Goal: Task Accomplishment & Management: Complete application form

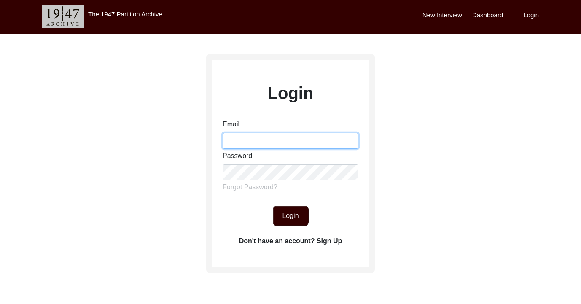
click at [283, 144] on input "Email" at bounding box center [291, 141] width 136 height 16
type input "[EMAIL_ADDRESS][DOMAIN_NAME]"
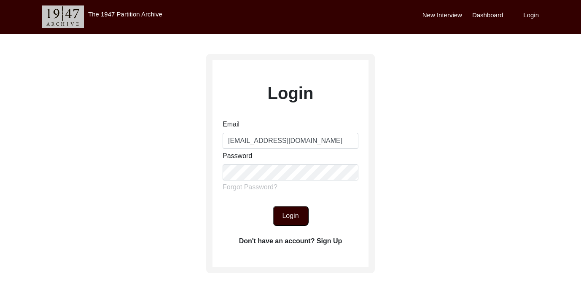
click at [292, 215] on button "Login" at bounding box center [291, 216] width 36 height 20
click at [295, 213] on button "Login" at bounding box center [291, 216] width 36 height 20
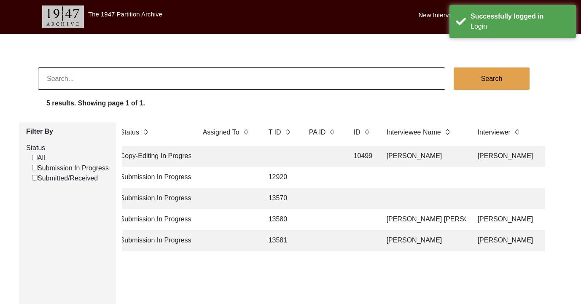
scroll to position [0, 51]
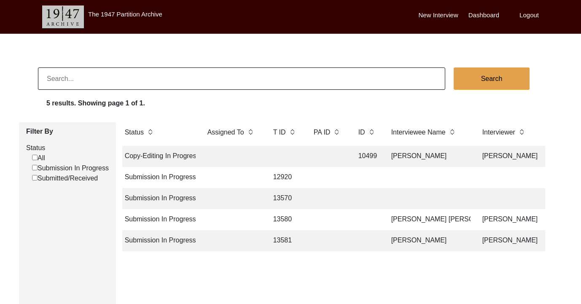
click at [393, 240] on td "[PERSON_NAME]" at bounding box center [428, 240] width 84 height 21
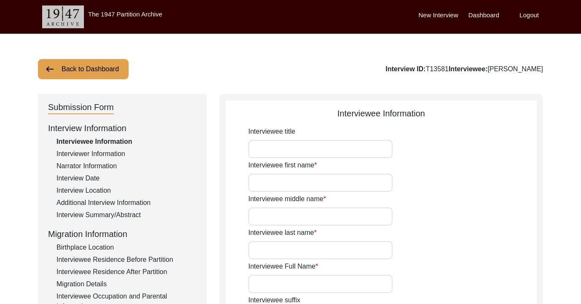
type input "[PERSON_NAME]"
type input "[DATE]"
type input "81"
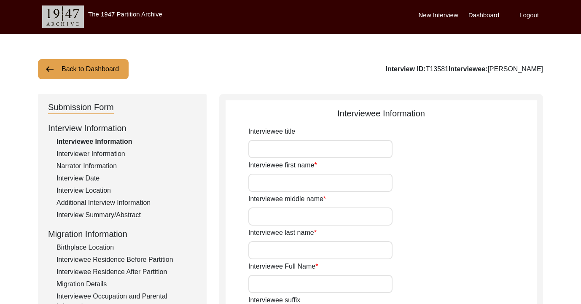
type input "[DEMOGRAPHIC_DATA]"
type input "NO"
type input "Sindhi"
type input "[DEMOGRAPHIC_DATA]"
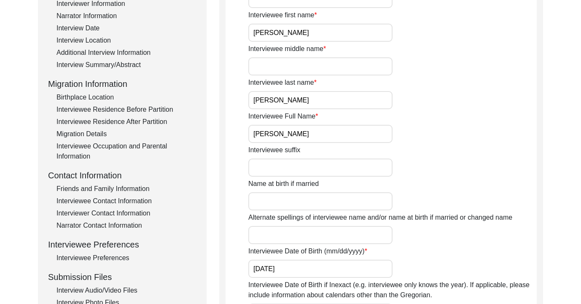
scroll to position [229, 0]
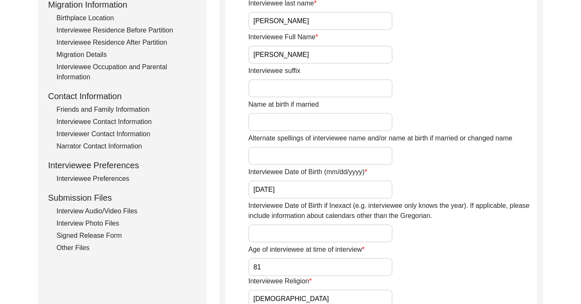
click at [112, 223] on div "Interview Photo Files" at bounding box center [127, 223] width 140 height 10
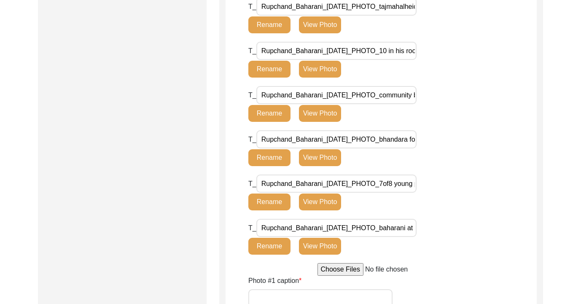
scroll to position [1130, 0]
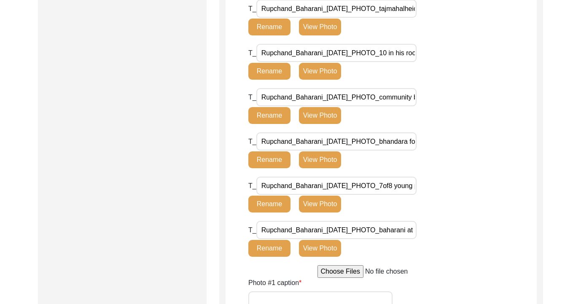
click at [389, 104] on dham\ "Rupchand_Baharani_[DATE]_PHOTO_community bhandara at talib dham.HEIC" at bounding box center [336, 97] width 160 height 18
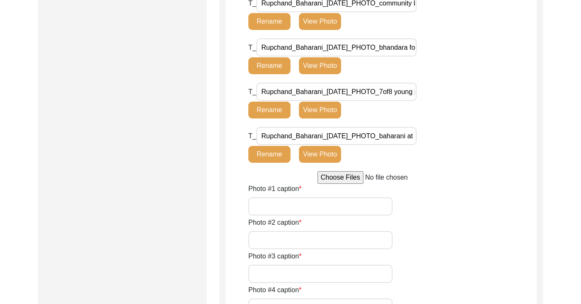
scroll to position [1289, 0]
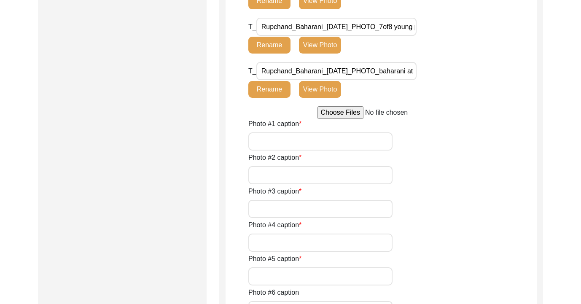
click at [393, 76] on dham\ "Rupchand_Baharani_[DATE]_PHOTO_baharani at talib dham.HEIC" at bounding box center [336, 71] width 160 height 18
click at [396, 71] on dham\ "Rupchand_Baharani_[DATE]_PHOTO_baharani at talib dham.HEIC" at bounding box center [336, 71] width 160 height 18
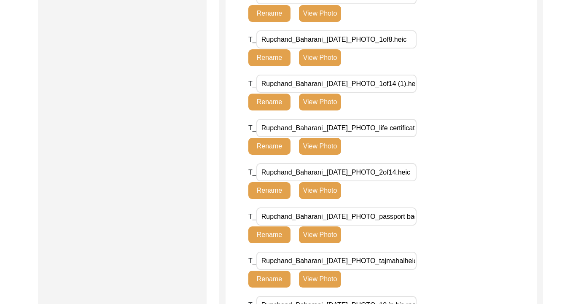
scroll to position [0, 0]
click at [396, 82] on \(1\)\ "Rupchand_Baharani_[DATE]_PHOTO_1of14 (1).heic" at bounding box center [336, 84] width 160 height 18
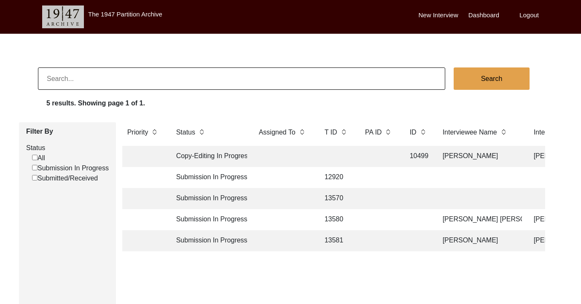
click at [236, 240] on td "Submission In Progress" at bounding box center [209, 240] width 76 height 21
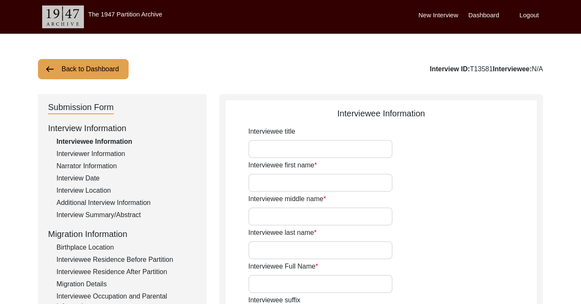
type input "[PERSON_NAME]"
type input "[DATE]"
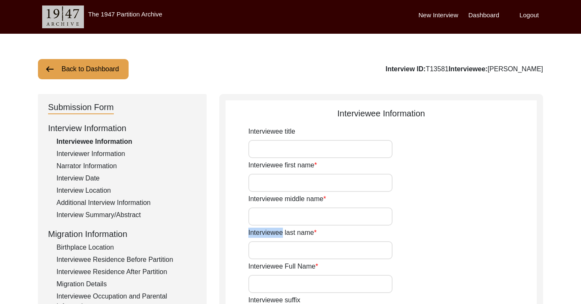
type input "81"
type input "[DEMOGRAPHIC_DATA]"
type input "NO"
type input "Sindhi"
type input "[DEMOGRAPHIC_DATA]"
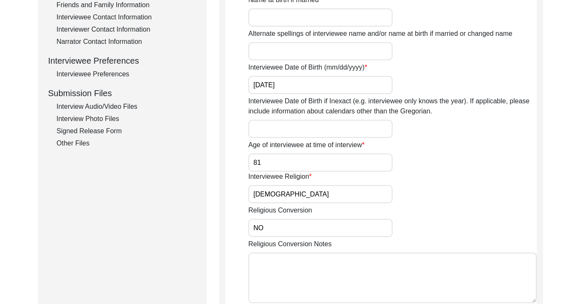
scroll to position [285, 0]
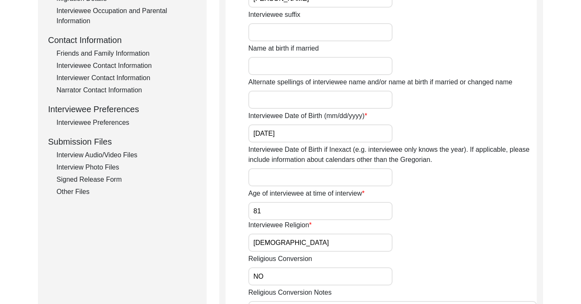
click at [107, 155] on div "Interview Audio/Video Files" at bounding box center [127, 155] width 140 height 10
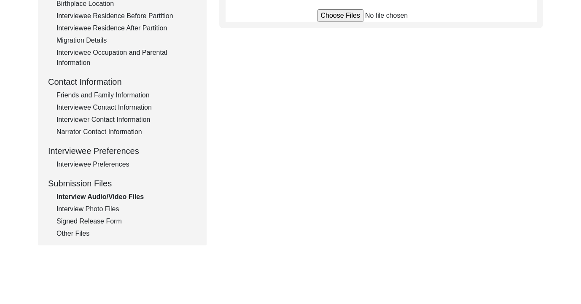
scroll to position [242, 0]
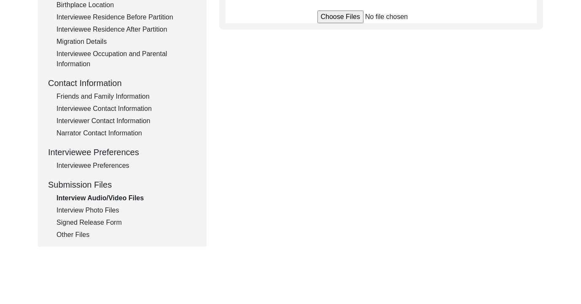
click at [350, 16] on input "file" at bounding box center [381, 17] width 128 height 13
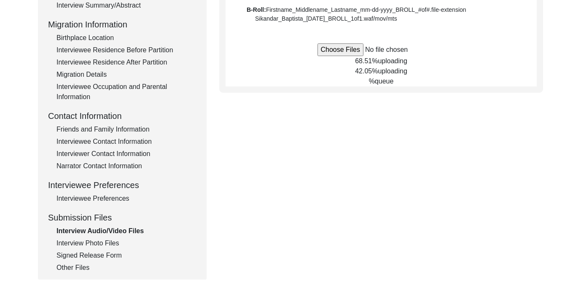
scroll to position [209, 0]
click at [102, 240] on div "Interview Photo Files" at bounding box center [127, 244] width 140 height 10
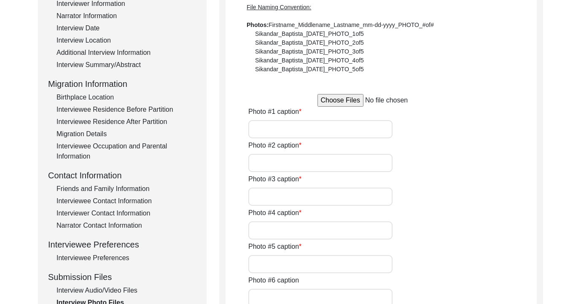
scroll to position [0, 0]
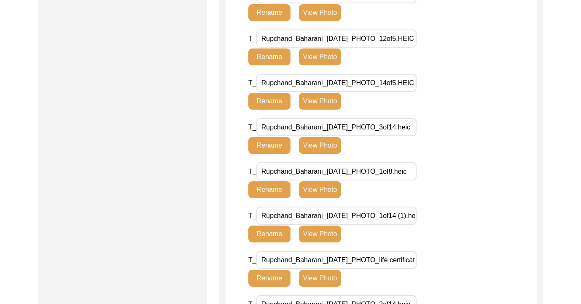
click at [352, 125] on input "Rupchand_Baharani_[DATE]_PHOTO_3of14.heic" at bounding box center [336, 127] width 160 height 18
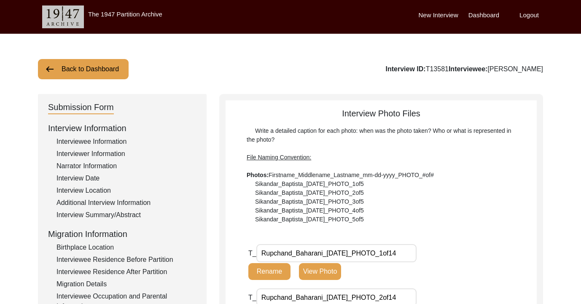
click at [348, 130] on div "Write a detailed caption for each photo: when was the photo taken? Who or what …" at bounding box center [381, 174] width 269 height 97
click at [294, 160] on span "File Naming Convention:" at bounding box center [279, 157] width 65 height 7
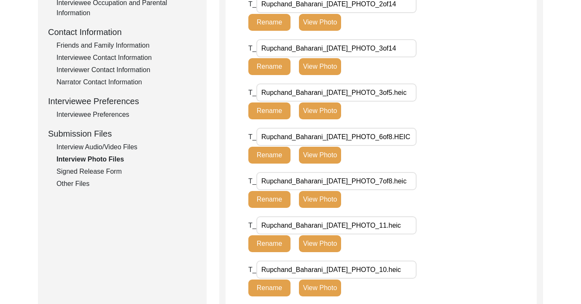
scroll to position [290, 0]
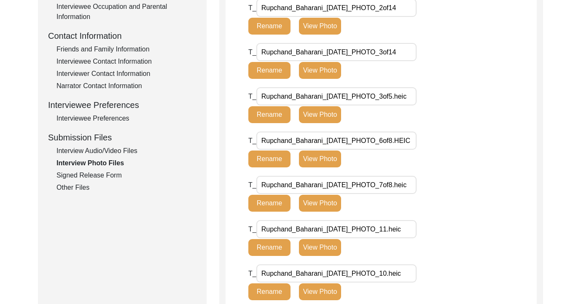
click at [115, 150] on div "Interview Audio/Video Files" at bounding box center [127, 151] width 140 height 10
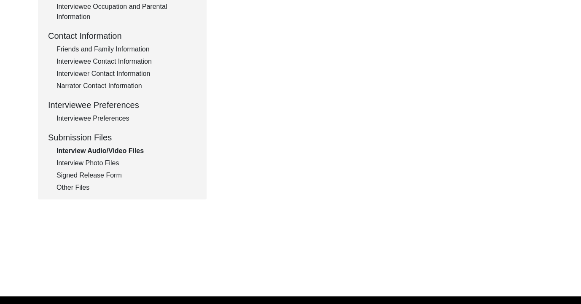
click at [135, 152] on div "Interview Audio/Video Files" at bounding box center [127, 151] width 140 height 10
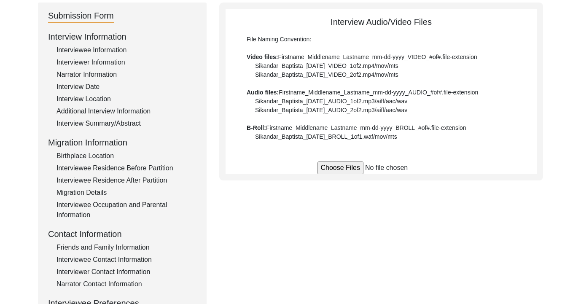
scroll to position [94, 0]
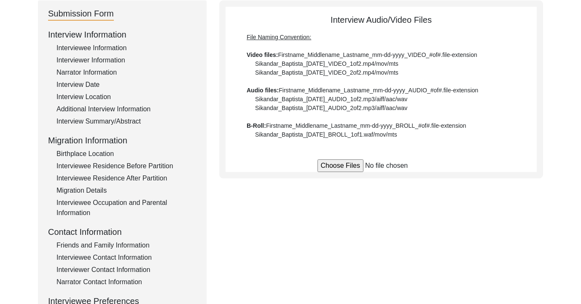
click at [322, 165] on input "file" at bounding box center [381, 165] width 128 height 13
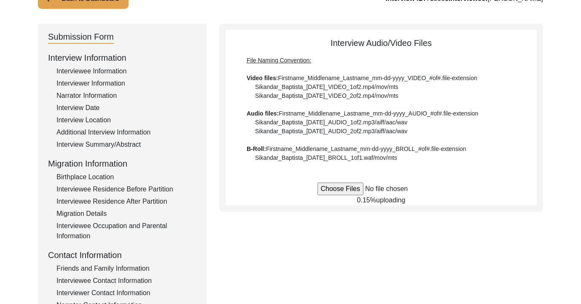
scroll to position [70, 0]
click at [335, 189] on input "file" at bounding box center [381, 189] width 128 height 13
click at [357, 189] on input "file" at bounding box center [381, 189] width 128 height 13
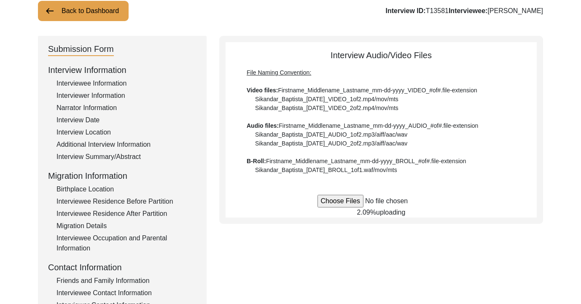
scroll to position [63, 0]
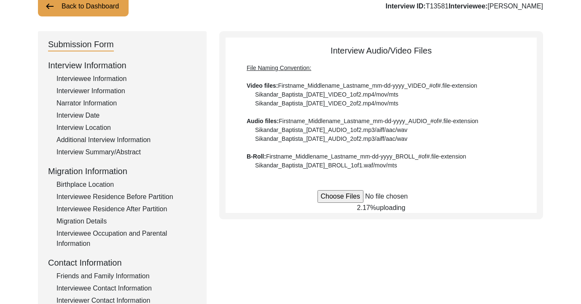
click at [352, 197] on input "file" at bounding box center [381, 196] width 128 height 13
type input "C:\fakepath\Rupchand_Baharani_[DATE]_VIDEO_4of5MOV.MOV"
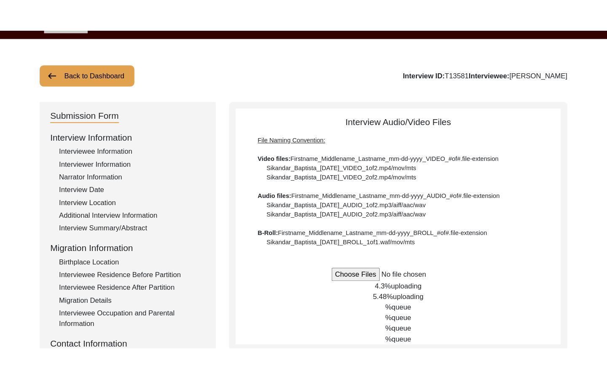
scroll to position [22, 0]
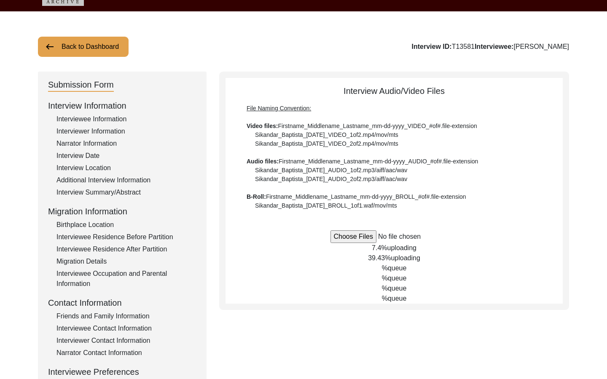
click at [366, 237] on input "file" at bounding box center [395, 237] width 128 height 13
click at [431, 250] on div "7.79% uploading" at bounding box center [394, 248] width 337 height 10
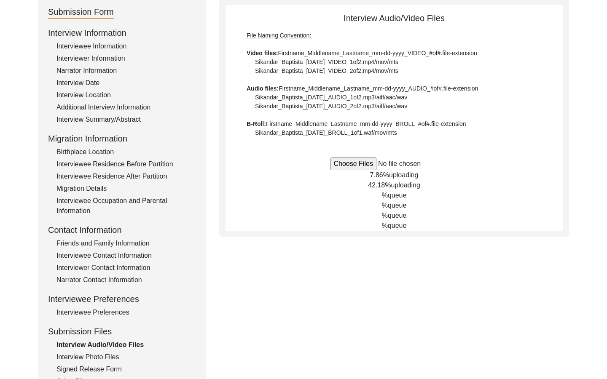
scroll to position [96, 0]
click at [391, 183] on span "44.01%" at bounding box center [379, 184] width 23 height 7
click at [391, 192] on span "queue" at bounding box center [397, 194] width 19 height 7
click at [391, 202] on span "queue" at bounding box center [397, 204] width 19 height 7
click at [391, 214] on span "queue" at bounding box center [397, 214] width 19 height 7
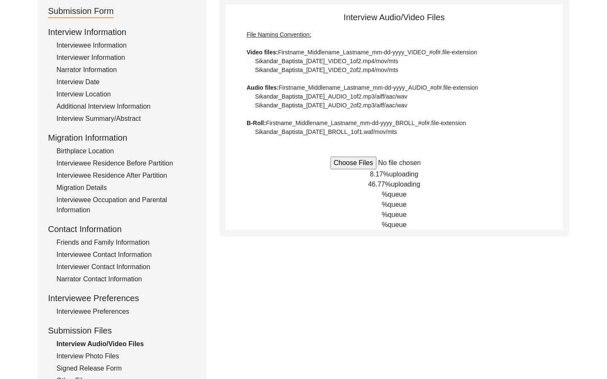
click at [391, 231] on div "Interview Audio/Video Files File Naming Convention: Video files: Firstname_Midd…" at bounding box center [394, 117] width 350 height 239
click at [352, 161] on input "file" at bounding box center [395, 163] width 128 height 13
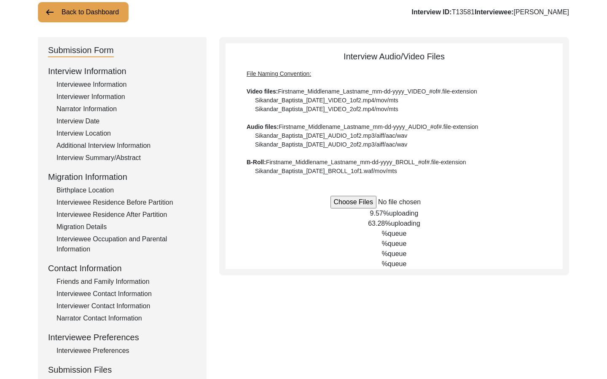
scroll to position [0, 0]
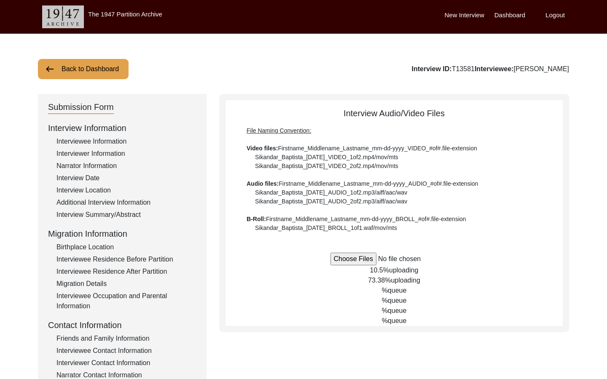
click at [336, 261] on input "file" at bounding box center [395, 259] width 128 height 13
click at [367, 258] on input "file" at bounding box center [395, 259] width 128 height 13
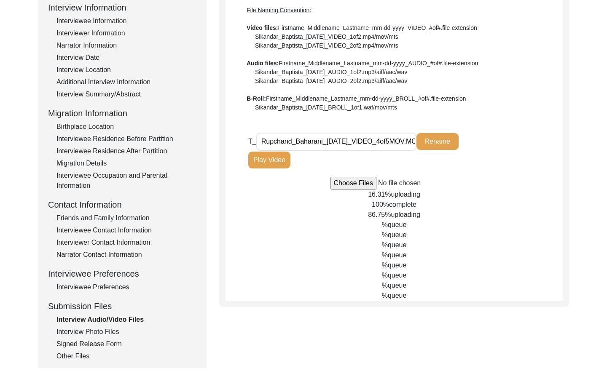
scroll to position [129, 0]
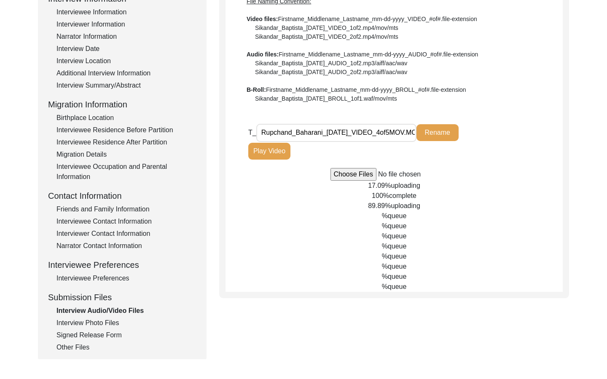
click at [391, 291] on div "% queue" at bounding box center [394, 287] width 337 height 10
click at [391, 289] on span "queue" at bounding box center [397, 286] width 19 height 7
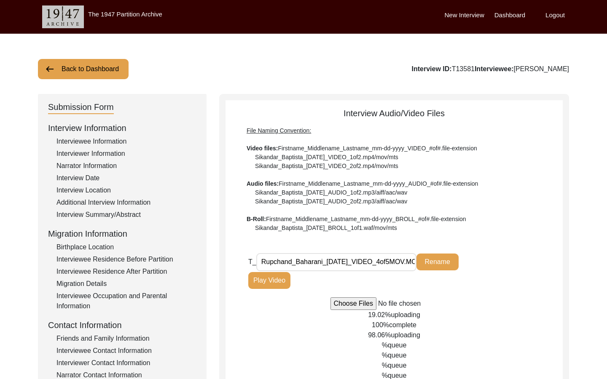
scroll to position [230, 0]
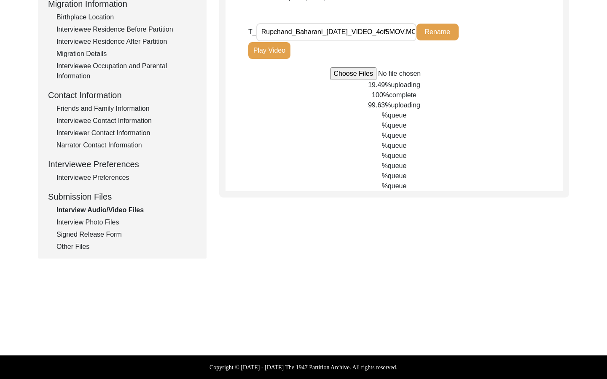
click at [97, 234] on div "Signed Release Form" at bounding box center [127, 235] width 140 height 10
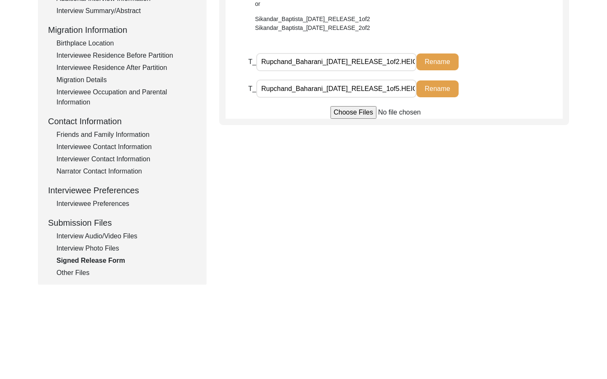
scroll to position [199, 0]
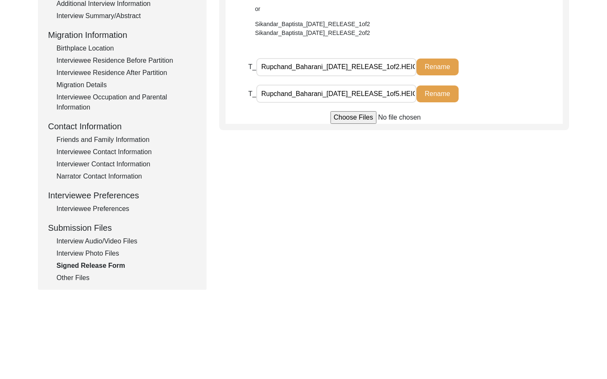
click at [79, 73] on div "Interviewee Residence After Partition" at bounding box center [127, 73] width 140 height 10
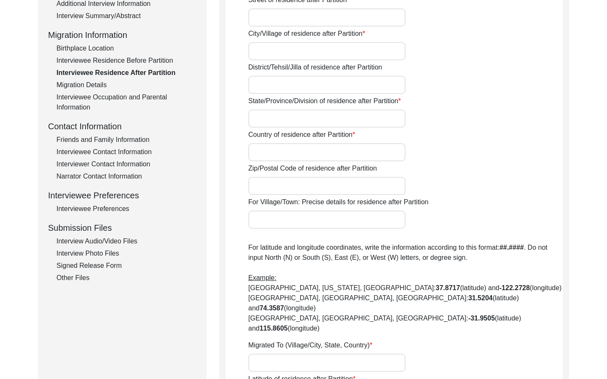
type input "Yes"
type input "Awadhpuri"
type input "[GEOGRAPHIC_DATA]"
type input "[GEOGRAPHIC_DATA], [GEOGRAPHIC_DATA], [GEOGRAPHIC_DATA]"
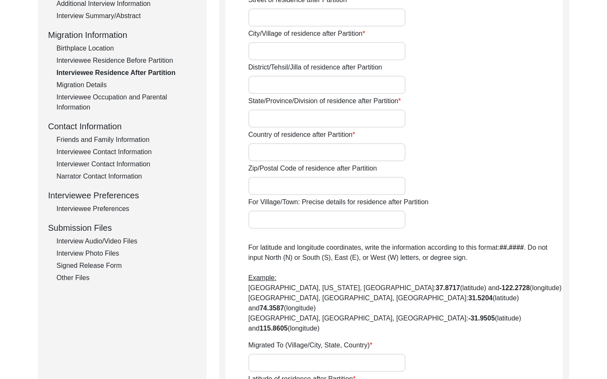
type input "23.2243° (latitude)"
type input "77.4885° (longitude)"
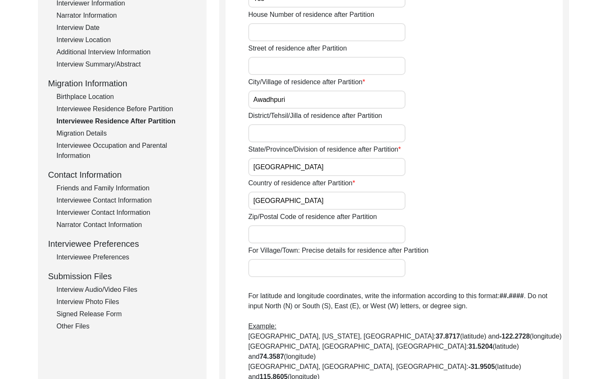
scroll to position [61, 0]
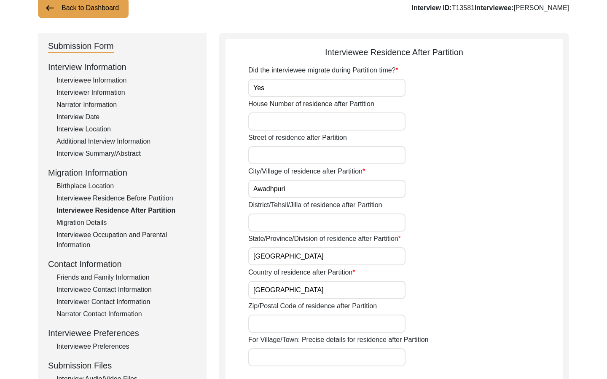
click at [91, 223] on div "Migration Details" at bounding box center [127, 223] width 140 height 10
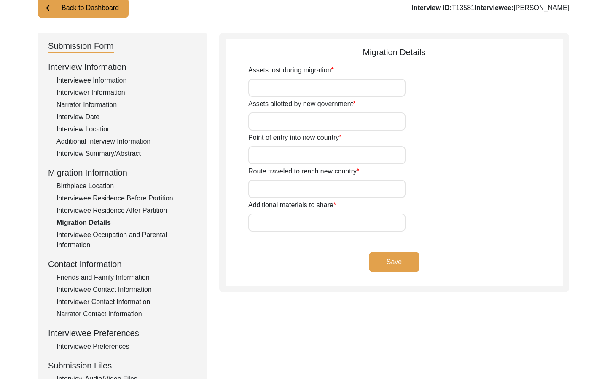
click at [304, 85] on input "Assets lost during migration" at bounding box center [326, 88] width 157 height 18
type input "land and house"
click at [278, 123] on input "Assets allotted by new government" at bounding box center [326, 122] width 157 height 18
type input "Did not take claim"
click at [272, 150] on input "Point of entry into new country" at bounding box center [326, 155] width 157 height 18
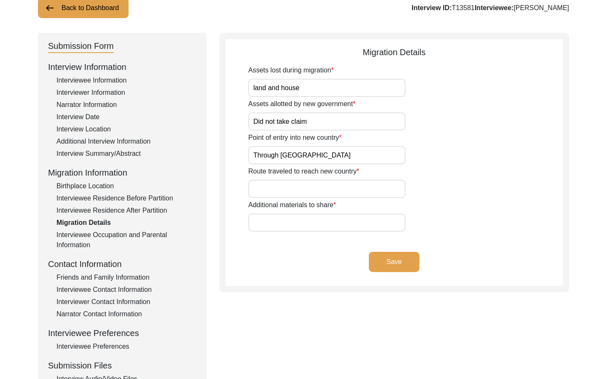
type input "Through [GEOGRAPHIC_DATA]"
click at [273, 188] on input "Route traveled to reach new country" at bounding box center [326, 189] width 157 height 18
type input "B"
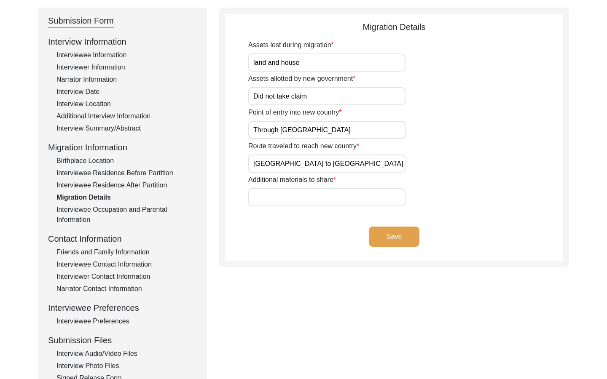
scroll to position [101, 0]
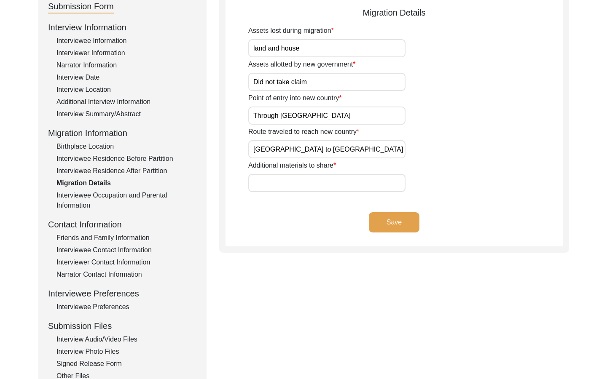
type input "[GEOGRAPHIC_DATA] to [GEOGRAPHIC_DATA] via air"
click at [402, 225] on button "Save" at bounding box center [394, 223] width 51 height 20
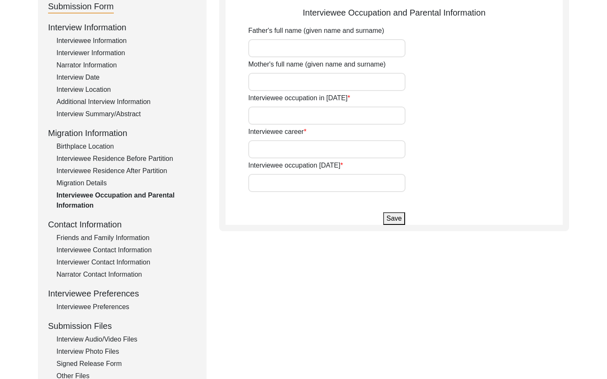
type input "[PERSON_NAME]"
type input "Child"
type input "[MEDICAL_DATA] at [GEOGRAPHIC_DATA]"
type input "Retired and active member of the Pensioners' Welfare, Madhya Pradesh State Gove…"
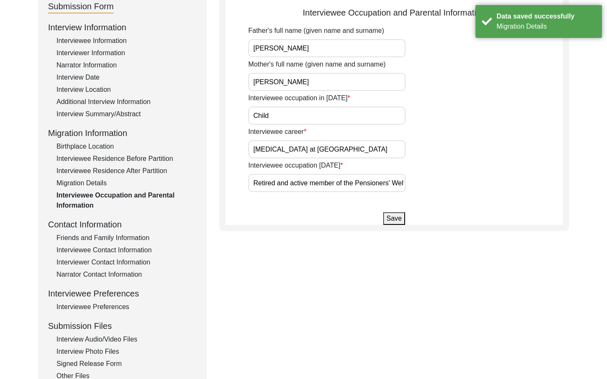
click at [93, 183] on div "Migration Details" at bounding box center [127, 183] width 140 height 10
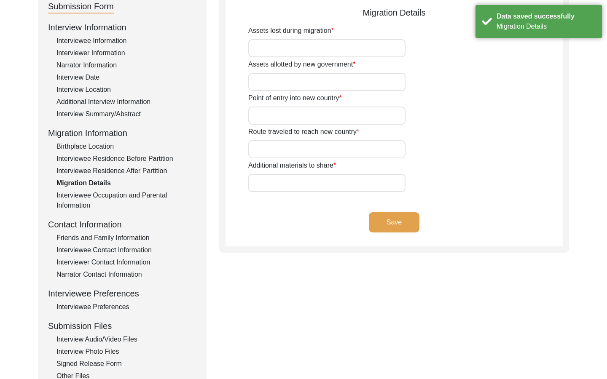
type input "land and house"
type input "Did not take claim"
type input "Through [GEOGRAPHIC_DATA]"
type input "[GEOGRAPHIC_DATA] to [GEOGRAPHIC_DATA] via air"
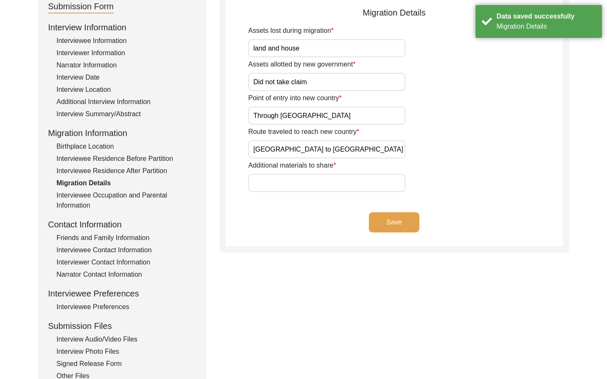
click at [105, 169] on div "Interviewee Residence After Partition" at bounding box center [127, 171] width 140 height 10
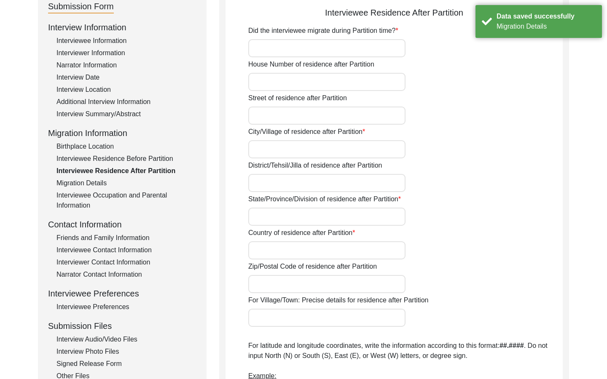
type input "Yes"
type input "Awadhpuri"
type input "[GEOGRAPHIC_DATA]"
type input "[GEOGRAPHIC_DATA], [GEOGRAPHIC_DATA], [GEOGRAPHIC_DATA]"
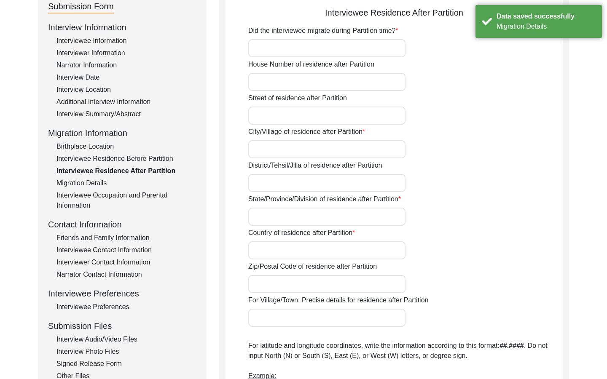
type input "23.2243° (latitude)"
type input "77.4885° (longitude)"
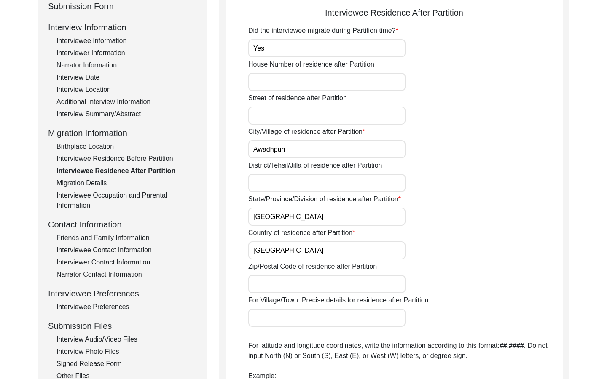
click at [114, 161] on div "Interviewee Residence Before Partition" at bounding box center [127, 159] width 140 height 10
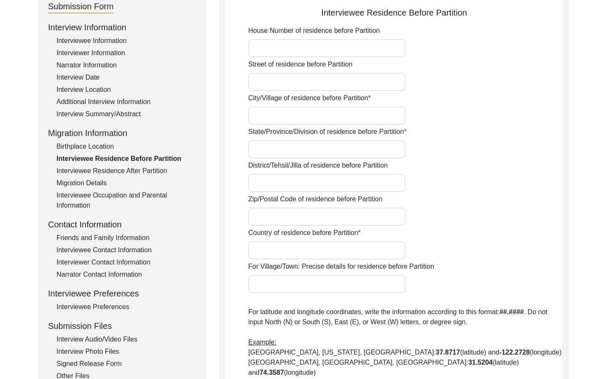
type input "[GEOGRAPHIC_DATA]"
type input "Sindh"
type input "[GEOGRAPHIC_DATA]"
type input "Undivided [GEOGRAPHIC_DATA] (Now [GEOGRAPHIC_DATA])"
type input "[PERSON_NAME], Sindh, Undivided [GEOGRAPHIC_DATA]"
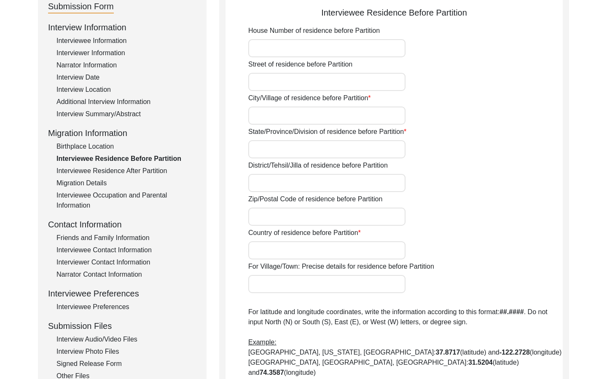
type input "27.7244° (latitude)"
type input "68.8228° (longitude)"
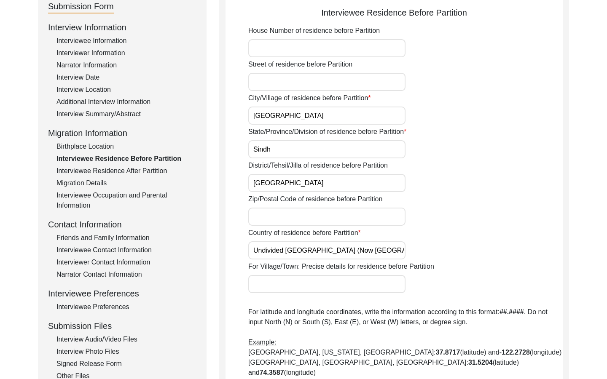
click at [104, 147] on div "Birthplace Location" at bounding box center [127, 147] width 140 height 10
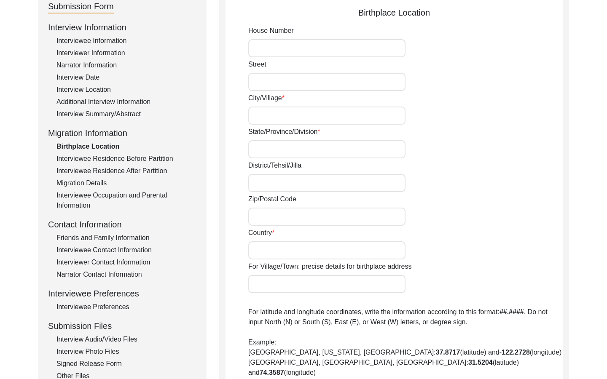
type input "[GEOGRAPHIC_DATA]"
type input "Sindh"
type input "[GEOGRAPHIC_DATA]"
type input "Undivided [GEOGRAPHIC_DATA]/ Presently [GEOGRAPHIC_DATA]"
type input "[GEOGRAPHIC_DATA], [GEOGRAPHIC_DATA], [GEOGRAPHIC_DATA]"
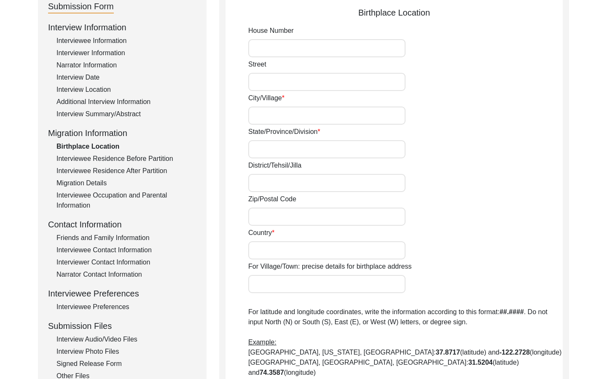
type input "27.7244° (latitude)"
type input "68.8228° (longitude)"
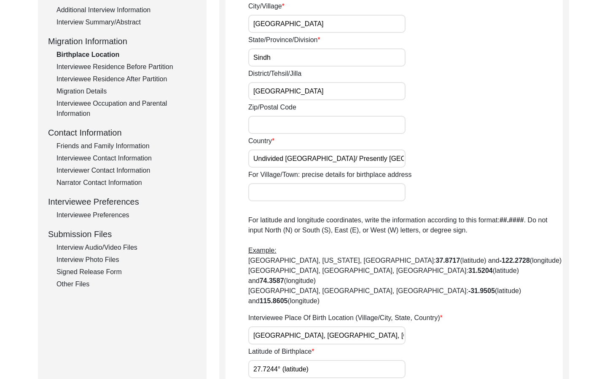
scroll to position [197, 0]
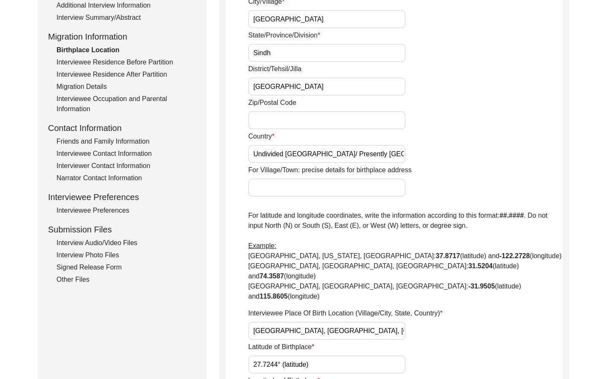
click at [105, 140] on div "Friends and Family Information" at bounding box center [127, 142] width 140 height 10
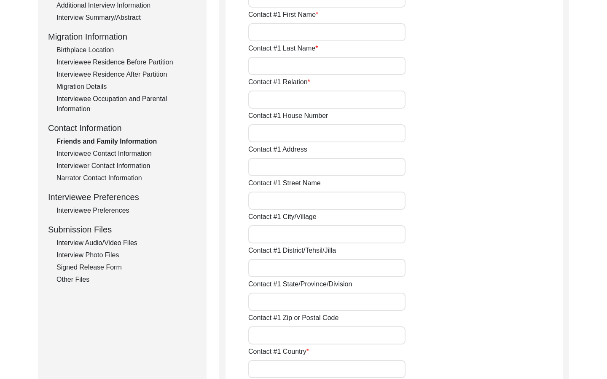
type input "[PERSON_NAME]"
type input "Shrivastava"
type input "Grand daughter in law"
type input "[GEOGRAPHIC_DATA]"
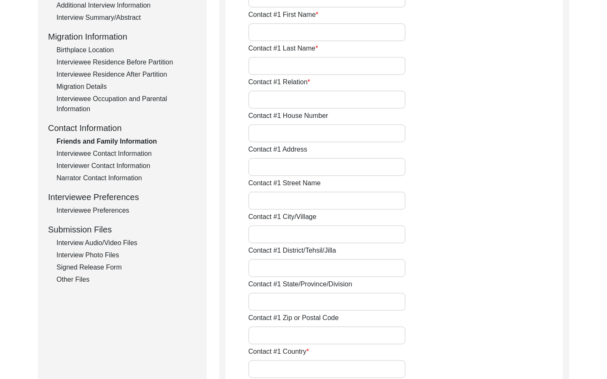
type input "[PHONE_NUMBER]"
type input "[EMAIL_ADDRESS][DOMAIN_NAME]"
click at [106, 156] on div "Interviewee Contact Information" at bounding box center [127, 154] width 140 height 10
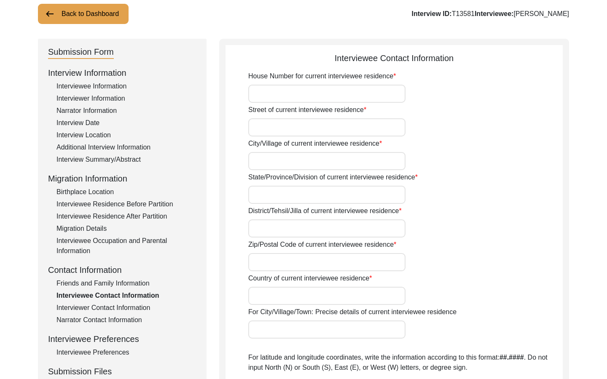
scroll to position [58, 0]
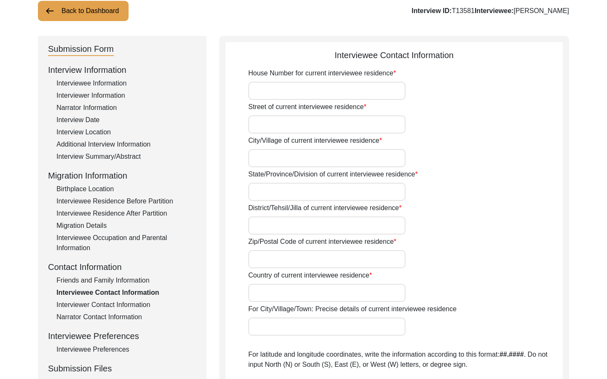
click at [359, 88] on input "House Number for current interviewee residence" at bounding box center [326, 91] width 157 height 18
type input "N"
type input "Block 5"
click at [342, 121] on input "Street of current interviewee residence" at bounding box center [326, 125] width 157 height 18
type input "Awadhpuri"
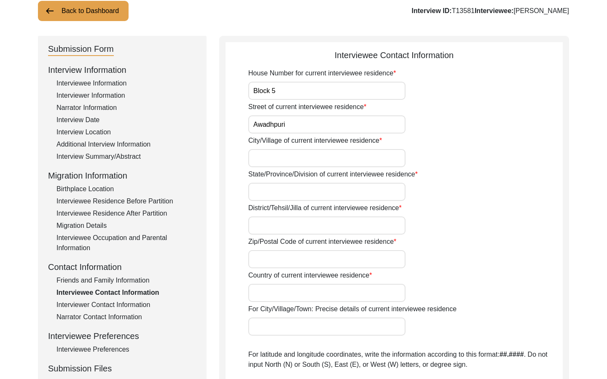
click at [335, 158] on input "City/Village of current interviewee residence" at bounding box center [326, 158] width 157 height 18
type input "Bhopal"
click at [345, 188] on input "State/Province/Division of current interviewee residence" at bounding box center [326, 192] width 157 height 18
type input "[GEOGRAPHIC_DATA]"
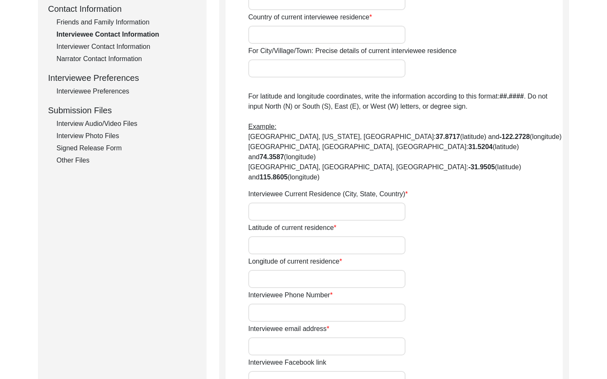
scroll to position [318, 0]
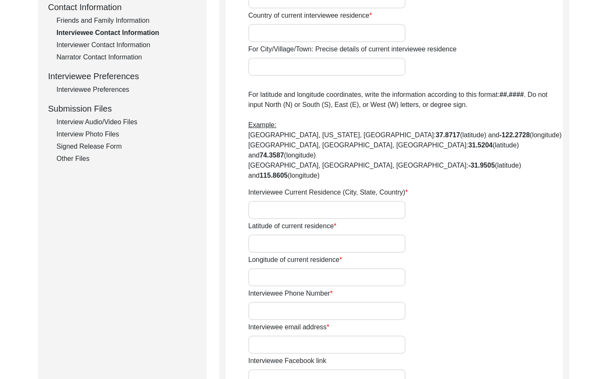
click at [345, 201] on input "Interviewee Current Residence (City, State, Country)" at bounding box center [326, 210] width 157 height 18
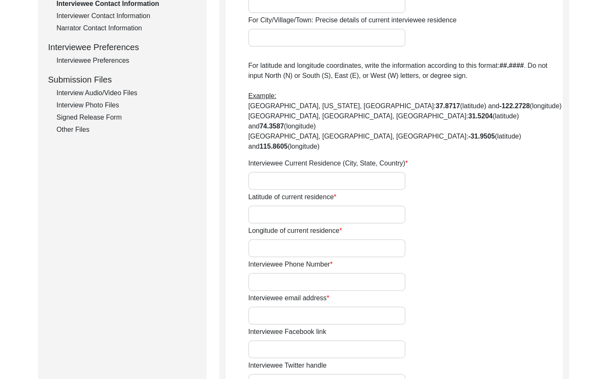
scroll to position [348, 0]
type input "Bhopal"
click at [334, 205] on input "Latitude of current residence" at bounding box center [326, 214] width 157 height 18
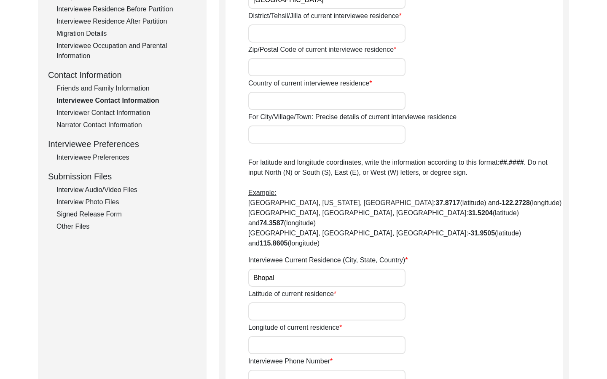
scroll to position [249, 0]
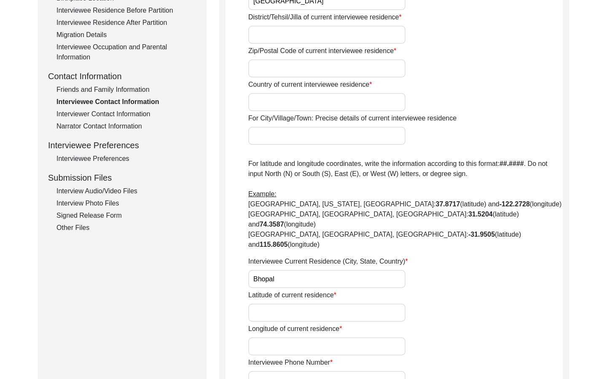
click at [118, 121] on div "Narrator Contact Information" at bounding box center [127, 126] width 140 height 10
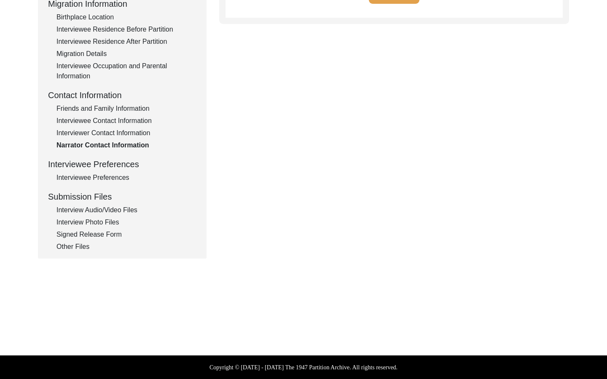
scroll to position [230, 0]
type textarea "No narrator"
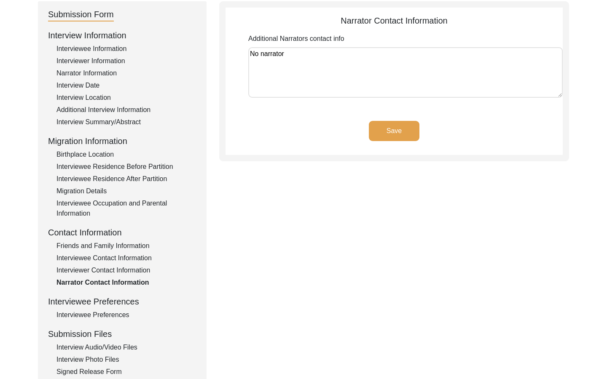
scroll to position [86, 0]
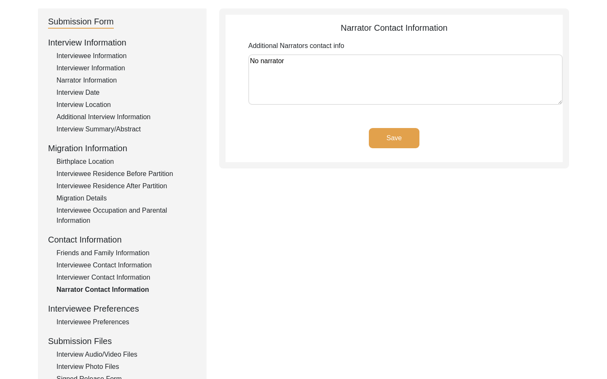
click at [387, 136] on button "Save" at bounding box center [394, 138] width 51 height 20
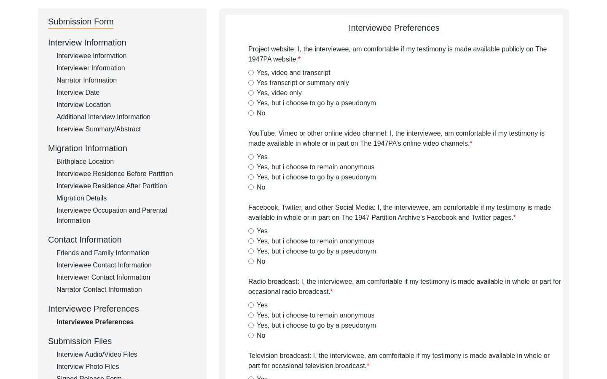
radio input "true"
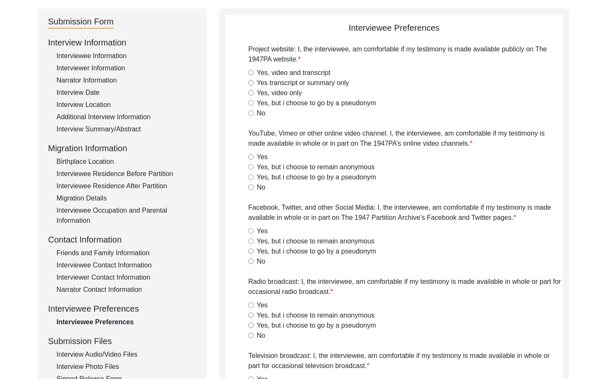
radio input "true"
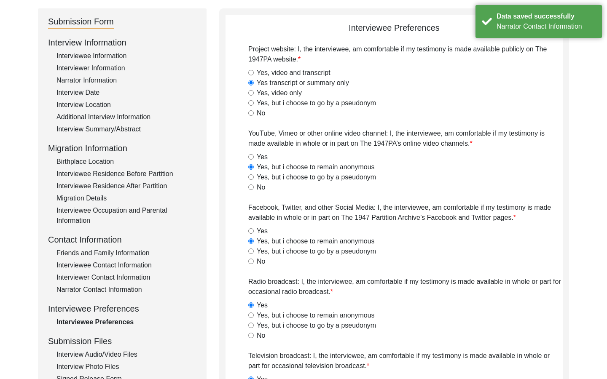
click at [88, 277] on div "Interviewer Contact Information" at bounding box center [127, 278] width 140 height 10
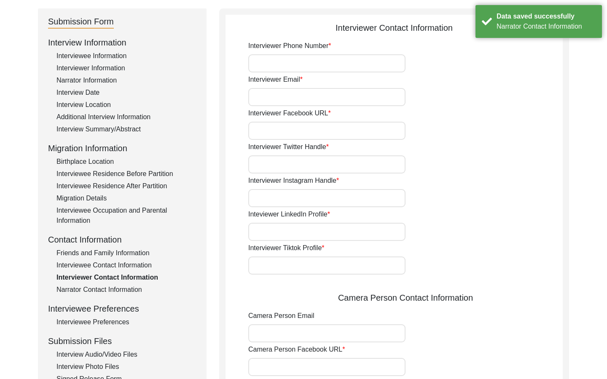
type input "[PHONE_NUMBER]"
type input "[EMAIL_ADDRESS][DOMAIN_NAME]"
click at [105, 268] on div "Interviewee Contact Information" at bounding box center [127, 266] width 140 height 10
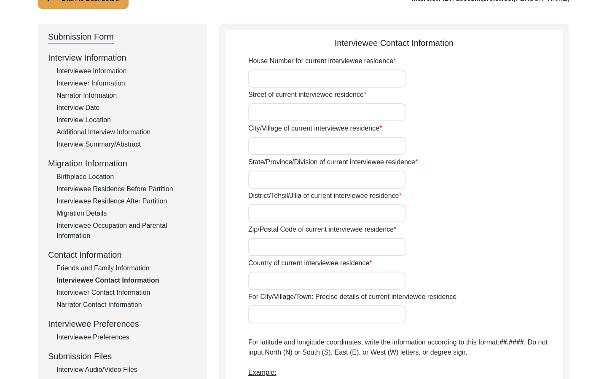
scroll to position [0, 0]
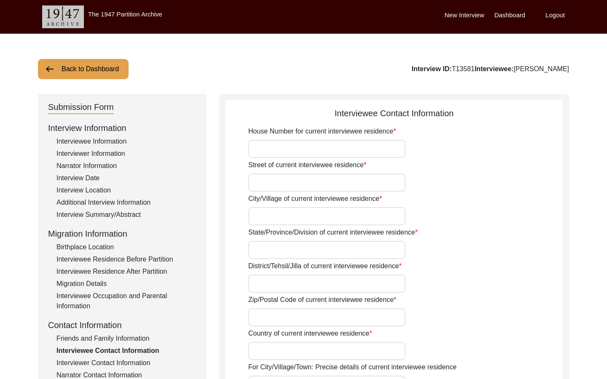
click at [354, 148] on input "House Number for current interviewee residence" at bounding box center [326, 149] width 157 height 18
click at [315, 151] on input "House Number for current interviewee residence" at bounding box center [326, 149] width 157 height 18
type input "A"
type input "Block 5"
click at [307, 180] on input "Street of current interviewee residence" at bounding box center [326, 183] width 157 height 18
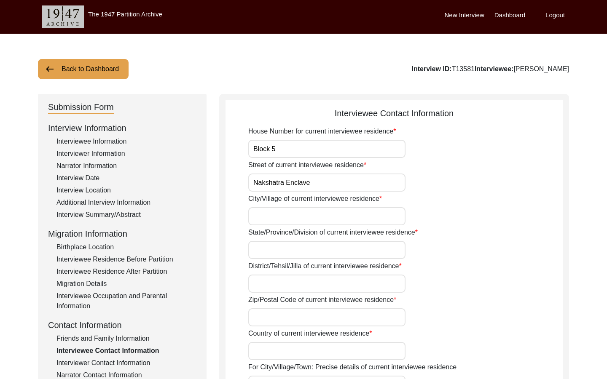
type input "Nakshatra Enclave"
click at [291, 224] on input "City/Village of current interviewee residence" at bounding box center [326, 216] width 157 height 18
type input "Awadhpuri"
click at [290, 245] on input "State/Province/Division of current interviewee residence" at bounding box center [326, 250] width 157 height 18
type input "[GEOGRAPHIC_DATA]"
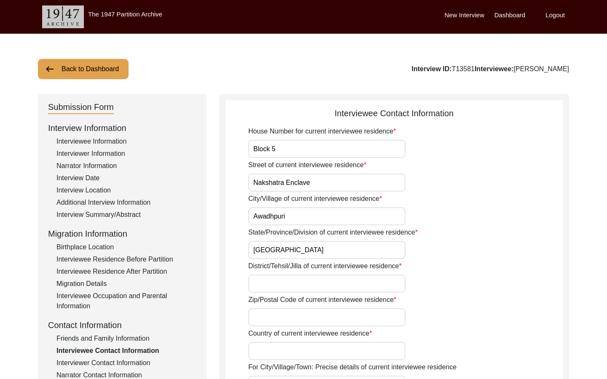
click at [306, 220] on input "Awadhpuri" at bounding box center [326, 216] width 157 height 18
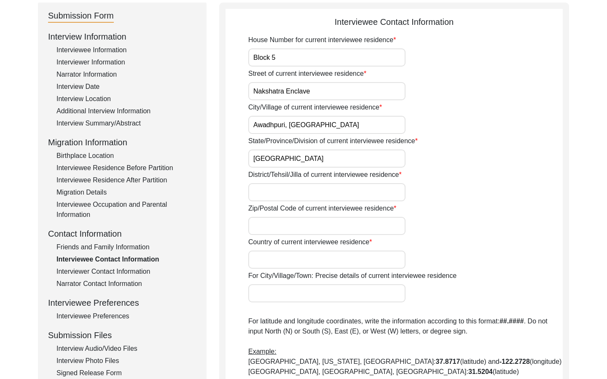
scroll to position [93, 0]
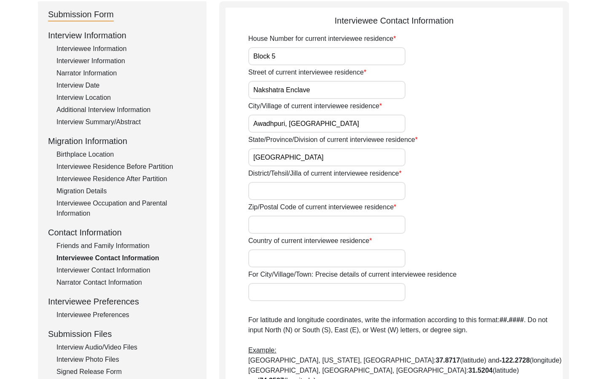
type input "Awadhpuri, [GEOGRAPHIC_DATA]"
click at [324, 194] on input "District/Tehsil/Jilla of current interviewee residence" at bounding box center [326, 191] width 157 height 18
type input "Bhopal"
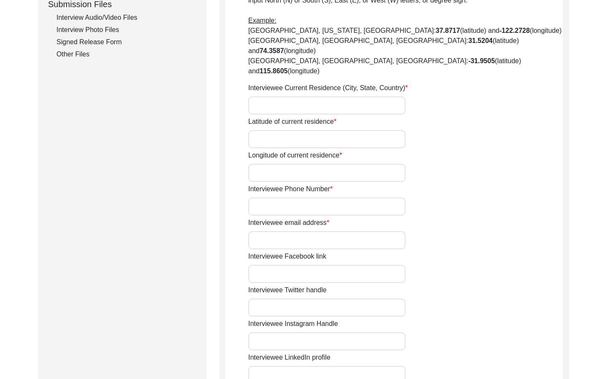
scroll to position [426, 0]
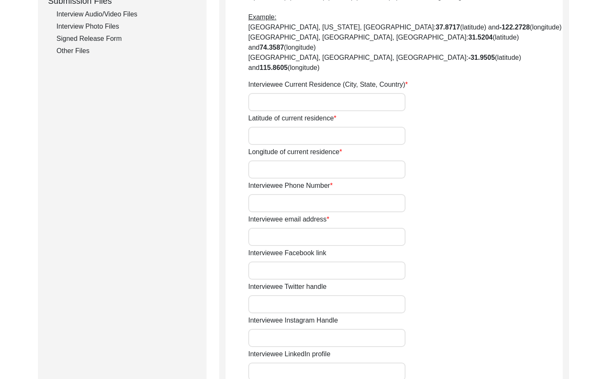
click at [346, 93] on input "Interviewee Current Residence (City, State, Country)" at bounding box center [326, 102] width 157 height 18
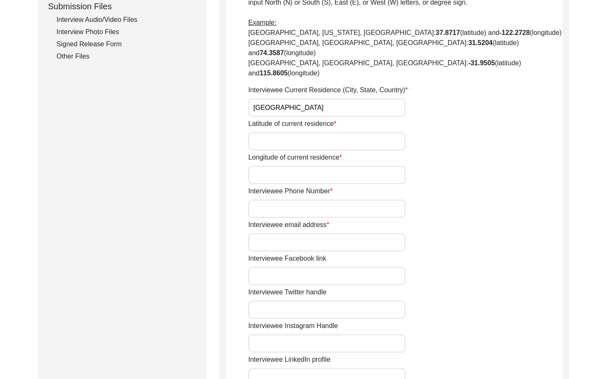
scroll to position [0, 0]
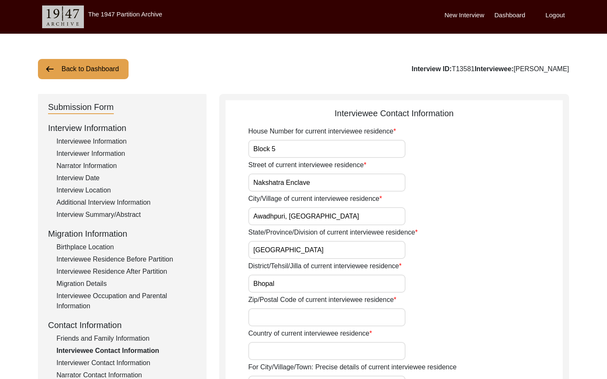
type input "[GEOGRAPHIC_DATA]"
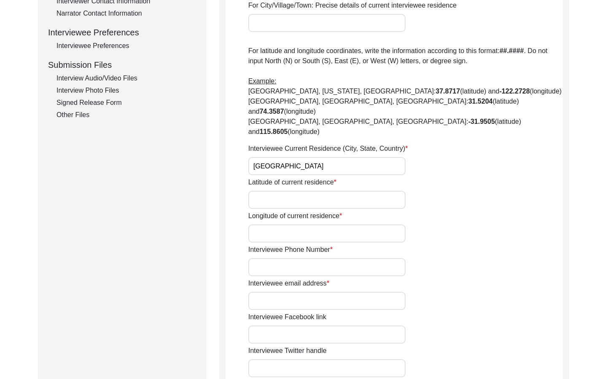
scroll to position [361, 0]
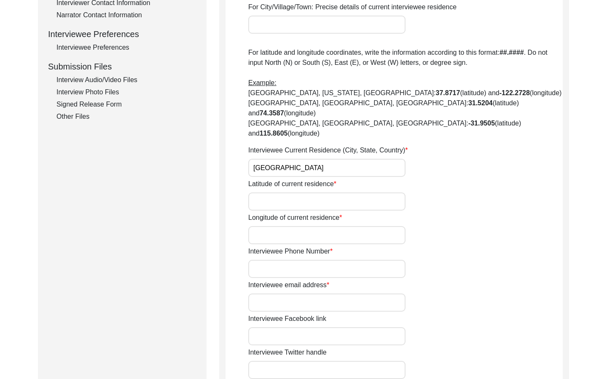
click at [324, 193] on input "Latitude of current residence" at bounding box center [326, 202] width 157 height 18
paste input "[GEOGRAPHIC_DATA]"
drag, startPoint x: 282, startPoint y: 183, endPoint x: 389, endPoint y: 183, distance: 107.1
click at [389, 193] on input "[GEOGRAPHIC_DATA]" at bounding box center [326, 202] width 157 height 18
type input "23.2599° (latitude)"
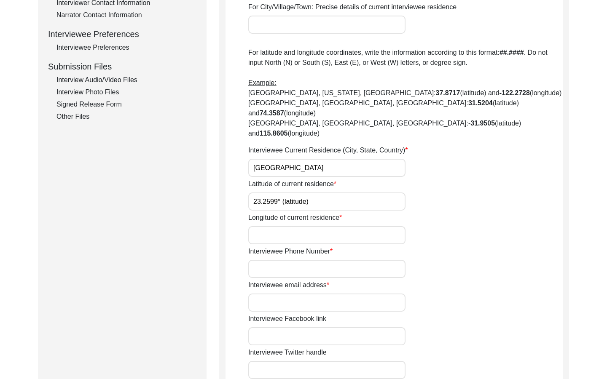
click at [379, 226] on input "Longitude of current residence" at bounding box center [326, 235] width 157 height 18
paste input "N, 77.4126° E"
drag, startPoint x: 262, startPoint y: 215, endPoint x: 247, endPoint y: 215, distance: 15.6
click at [247, 215] on app-contact-information "Interviewee Contact Information House Number for current interviewee residence …" at bounding box center [394, 176] width 337 height 858
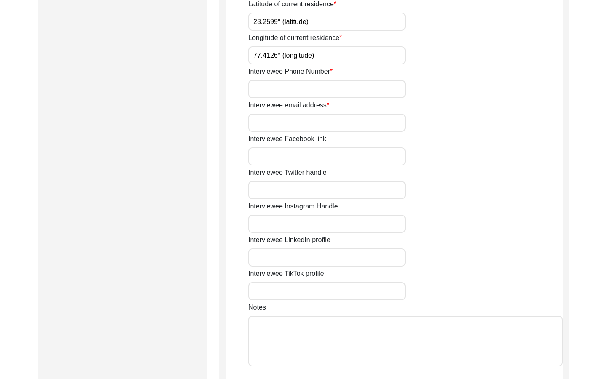
scroll to position [543, 0]
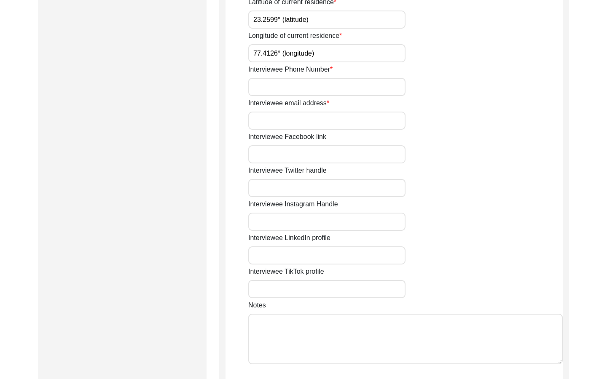
type input "77.4126° (longitude)"
click at [327, 78] on input "Interviewee Phone Number" at bounding box center [326, 87] width 157 height 18
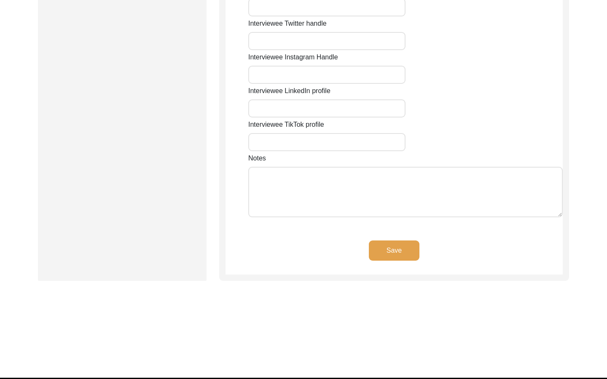
scroll to position [691, 0]
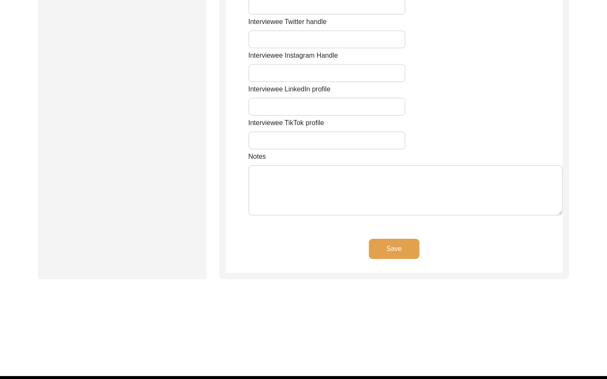
type input "[PHONE_NUMBER]"
click at [382, 239] on button "Save" at bounding box center [394, 249] width 51 height 20
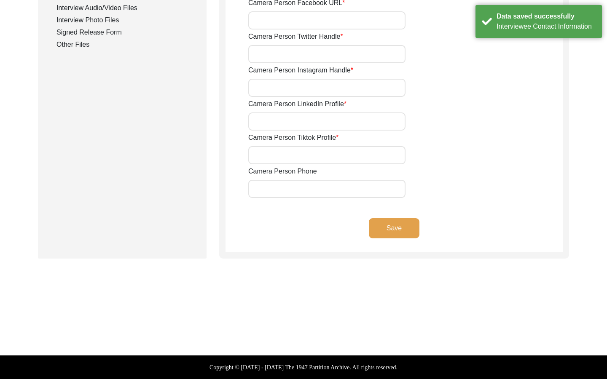
scroll to position [433, 0]
type input "[PHONE_NUMBER]"
type input "[EMAIL_ADDRESS][DOMAIN_NAME]"
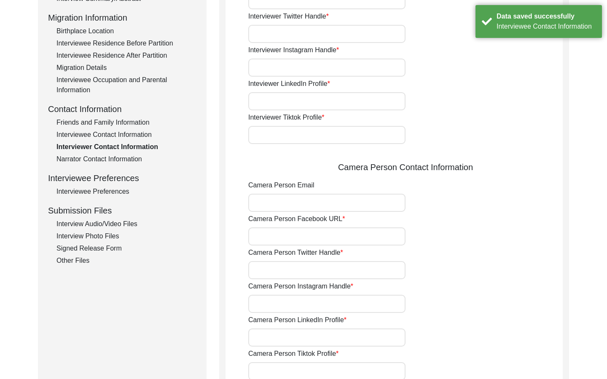
scroll to position [214, 0]
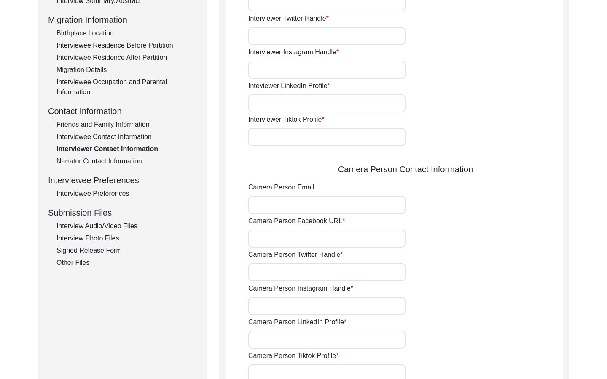
click at [90, 194] on div "Interviewee Preferences" at bounding box center [127, 194] width 140 height 10
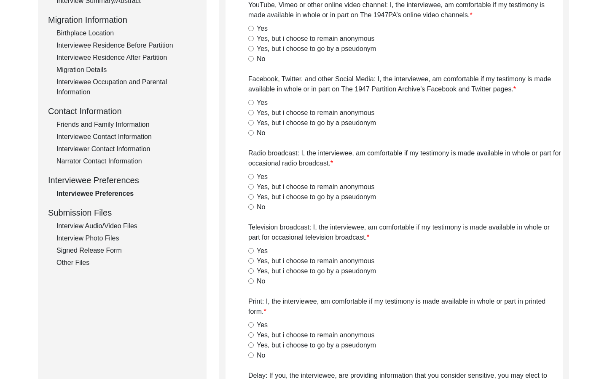
radio input "true"
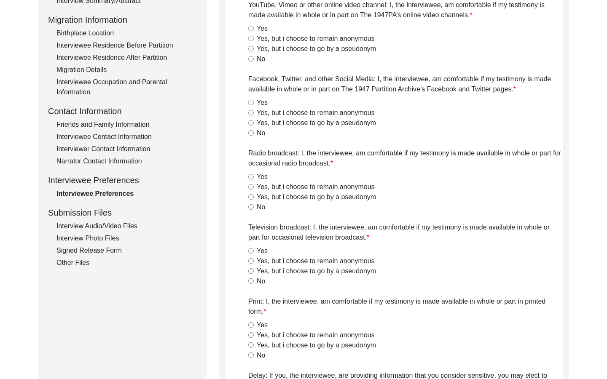
radio input "true"
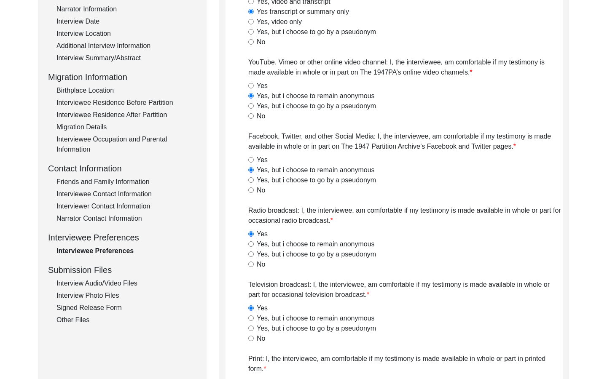
scroll to position [0, 0]
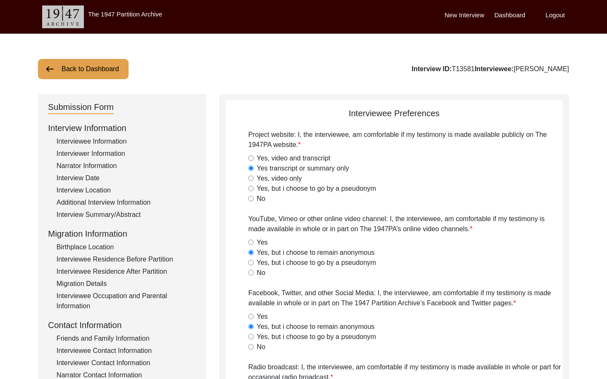
click at [110, 67] on button "Back to Dashboard" at bounding box center [83, 69] width 91 height 20
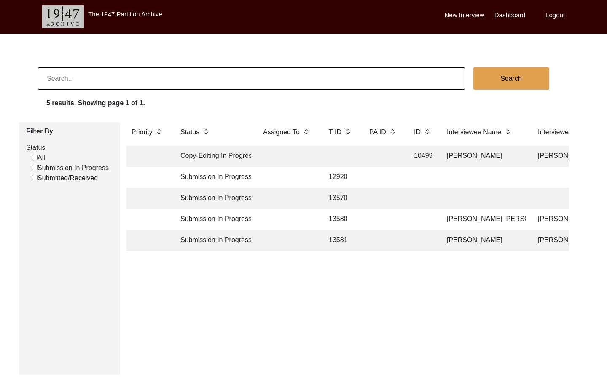
click at [207, 218] on td "Submission In Progress" at bounding box center [213, 219] width 76 height 21
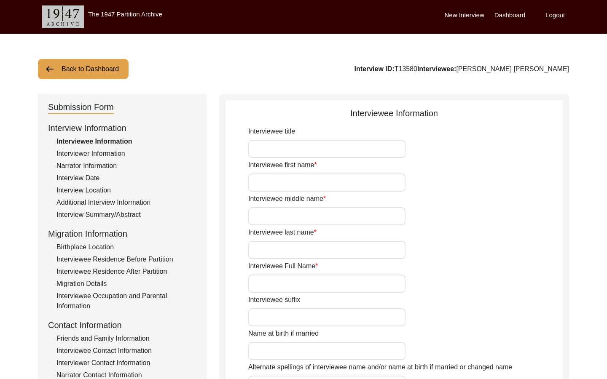
type input "Mr"
type input "Nenumal"
type input "--"
type input "[PERSON_NAME]"
type input "[PERSON_NAME] [PERSON_NAME]"
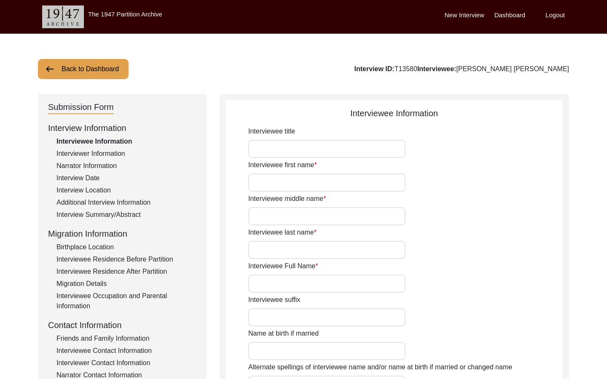
type input "[DATE]"
type input "84"
type input "[DEMOGRAPHIC_DATA]"
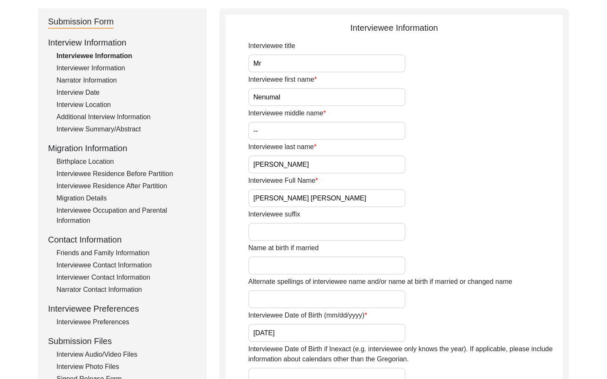
scroll to position [87, 0]
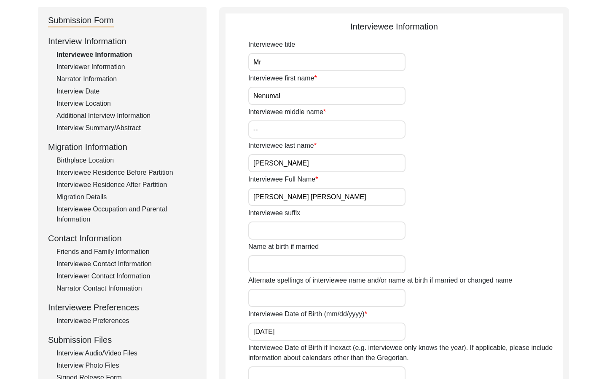
click at [142, 256] on div "Friends and Family Information" at bounding box center [127, 252] width 140 height 10
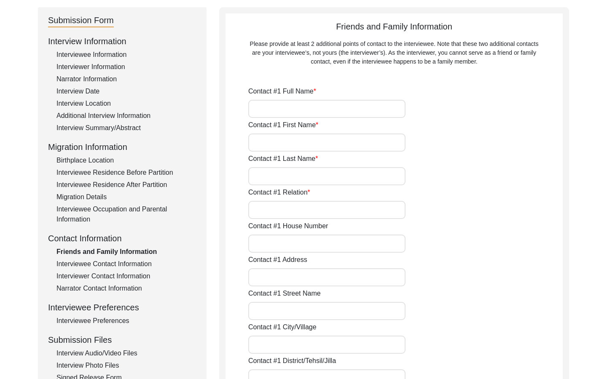
type input "[PERSON_NAME]"
type input "Lata"
type input "[PERSON_NAME]"
type input "Daughter"
type input "[GEOGRAPHIC_DATA]"
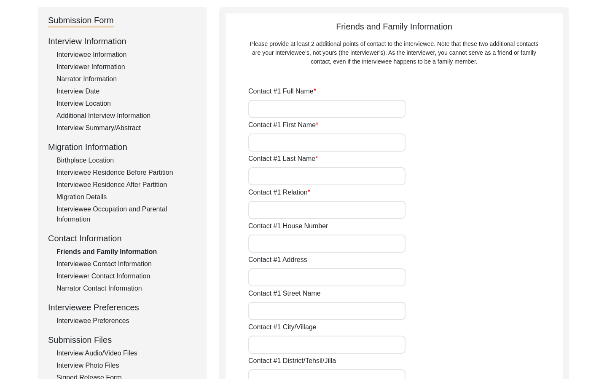
type input "[PHONE_NUMBER]"
type input "[EMAIL_ADDRESS][DOMAIN_NAME]"
type input "[PERSON_NAME]"
type input "Babita"
type input "[PERSON_NAME]"
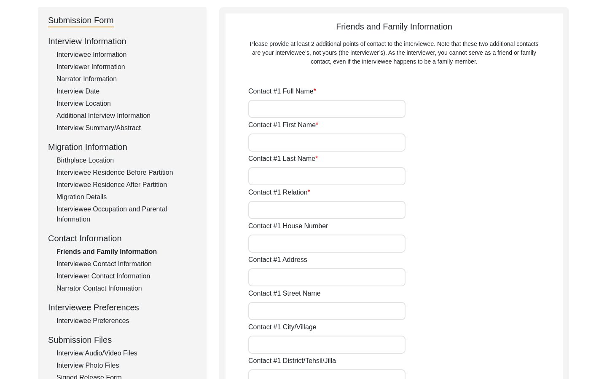
type input "Staff"
type input "[GEOGRAPHIC_DATA]"
type input "[PHONE_NUMBER]"
click at [141, 265] on div "Interviewee Contact Information" at bounding box center [127, 264] width 140 height 10
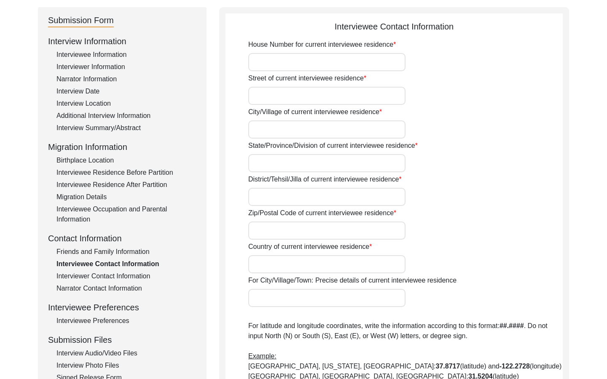
type input "[PERSON_NAME] Chauraha"
type input "Bairagarh, [GEOGRAPHIC_DATA]"
type input "[GEOGRAPHIC_DATA]"
type input "Bhopal"
type input "462030"
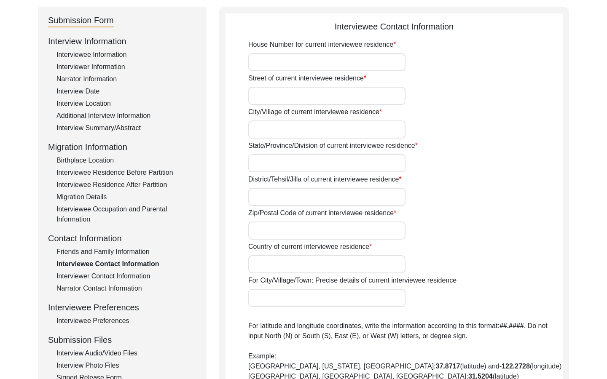
type input "[GEOGRAPHIC_DATA]"
type input "[GEOGRAPHIC_DATA], [GEOGRAPHIC_DATA], [GEOGRAPHIC_DATA]"
type input "23.2792° N"
type input "77.3336° E"
type input "[PHONE_NUMBER]"
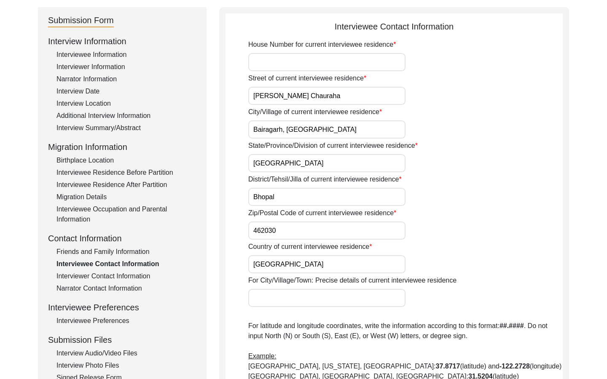
type input "[EMAIL_ADDRESS][DOMAIN_NAME]"
click at [141, 283] on div "Interview Information Interviewee Information Interviewer Information Narrator …" at bounding box center [122, 215] width 148 height 361
click at [141, 278] on div "Interviewer Contact Information" at bounding box center [127, 277] width 140 height 10
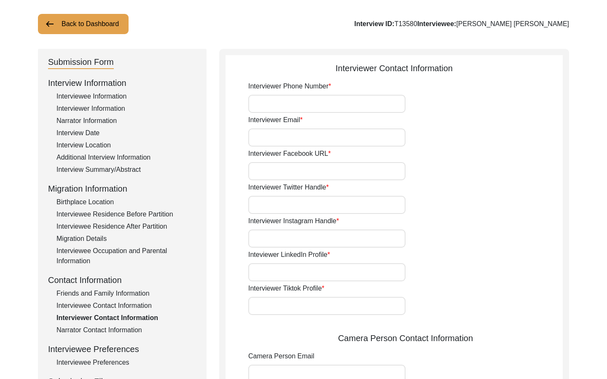
scroll to position [41, 0]
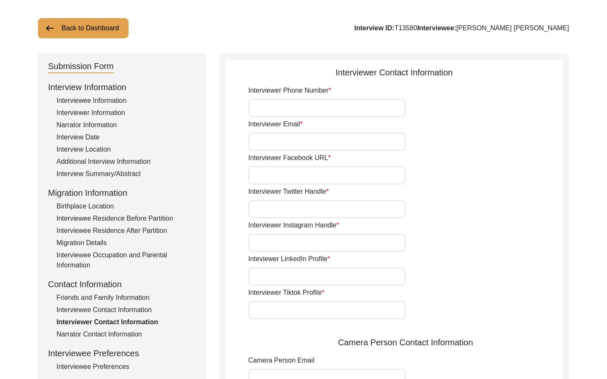
click at [374, 108] on input "Interviewer Phone Number" at bounding box center [326, 108] width 157 height 18
click at [341, 147] on input "Interviewer Email" at bounding box center [326, 142] width 157 height 18
type input "[EMAIL_ADDRESS][DOMAIN_NAME]"
click at [334, 110] on input "Interviewer Phone Number" at bounding box center [326, 108] width 157 height 18
click at [327, 103] on input "Interviewer Phone Number" at bounding box center [326, 108] width 157 height 18
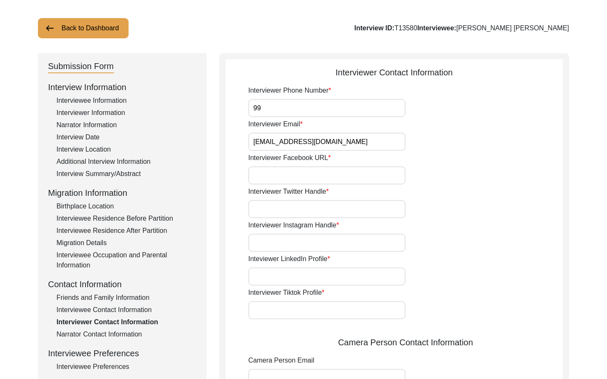
type input "9"
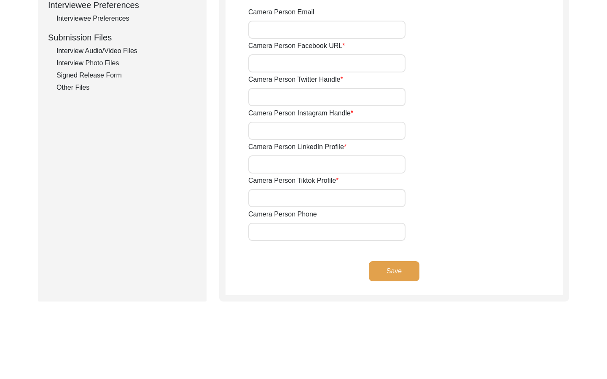
scroll to position [410, 0]
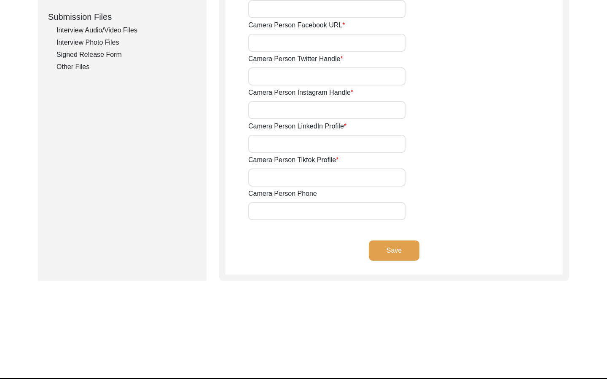
type input "[PHONE_NUMBER]"
click at [406, 255] on button "Save" at bounding box center [394, 251] width 51 height 20
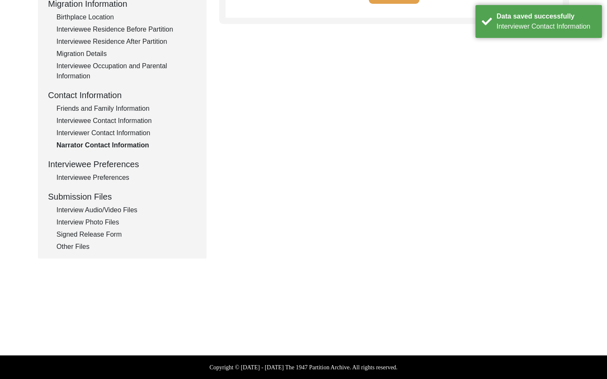
click at [120, 132] on div "Interviewer Contact Information" at bounding box center [127, 133] width 140 height 10
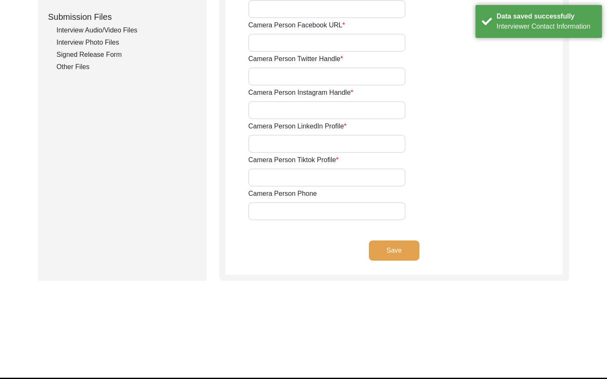
type input "[PHONE_NUMBER]"
type input "[EMAIL_ADDRESS][DOMAIN_NAME]"
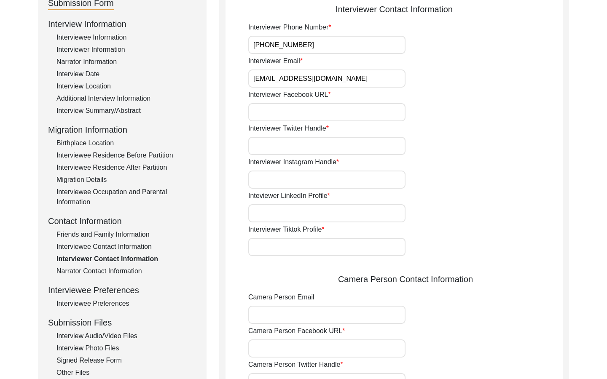
scroll to position [116, 0]
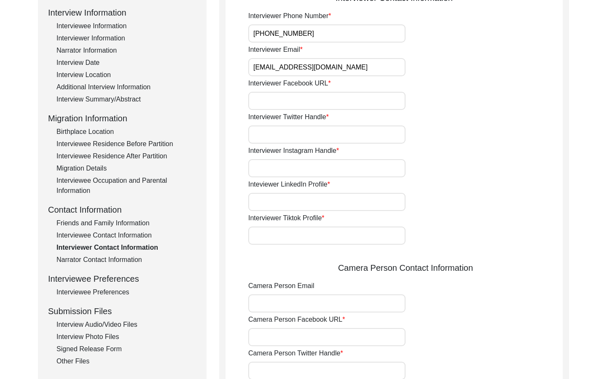
click at [118, 239] on div "Interviewee Contact Information" at bounding box center [127, 236] width 140 height 10
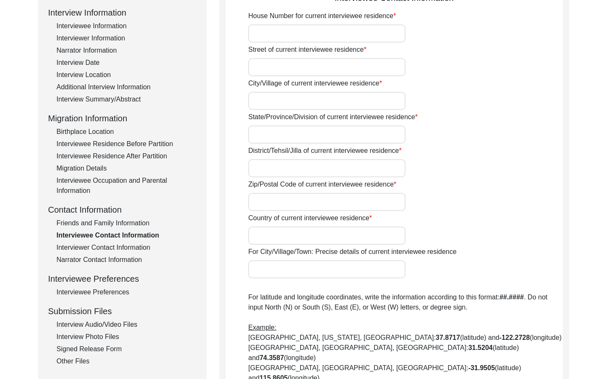
type input "[PERSON_NAME] Chauraha"
type input "Bairagarh, [GEOGRAPHIC_DATA]"
type input "[GEOGRAPHIC_DATA]"
type input "Bhopal"
type input "462030"
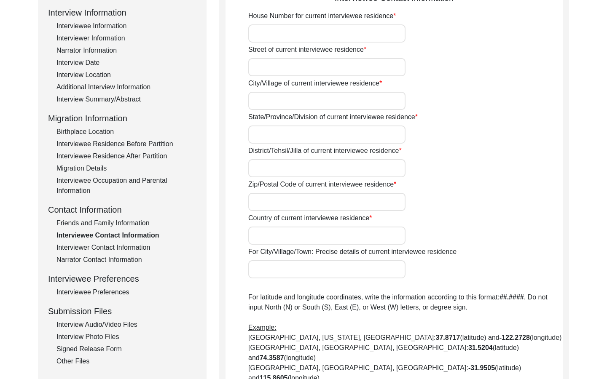
type input "[GEOGRAPHIC_DATA]"
type input "[GEOGRAPHIC_DATA], [GEOGRAPHIC_DATA], [GEOGRAPHIC_DATA]"
type input "23.2792° N"
type input "77.3336° E"
type input "[PHONE_NUMBER]"
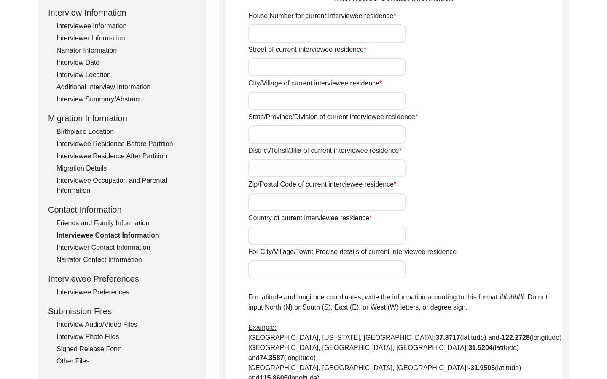
type input "[EMAIL_ADDRESS][DOMAIN_NAME]"
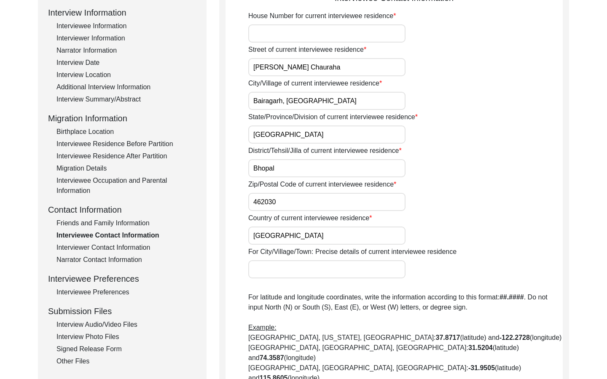
click at [98, 185] on div "Interviewee Occupation and Parental Information" at bounding box center [127, 186] width 140 height 20
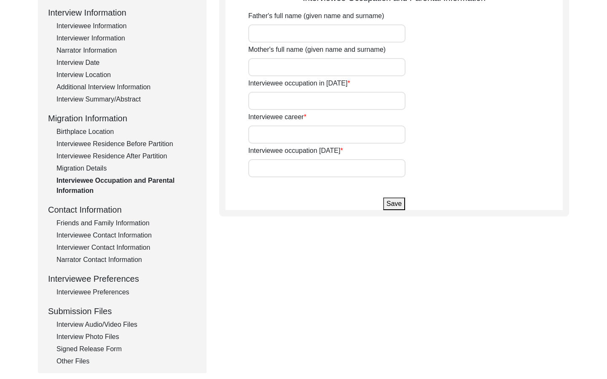
type input "Child"
type input "started as a Lower Division Clerk in Agriculture Department of Madhya Pradesh S…"
type input "Retired. He manages the organization of accounts files in his son's office in […"
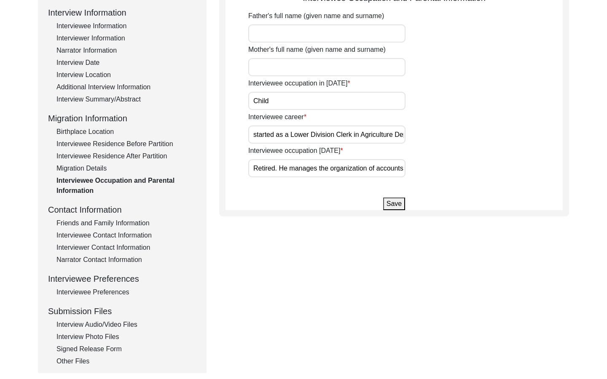
click at [94, 167] on div "Migration Details" at bounding box center [127, 169] width 140 height 10
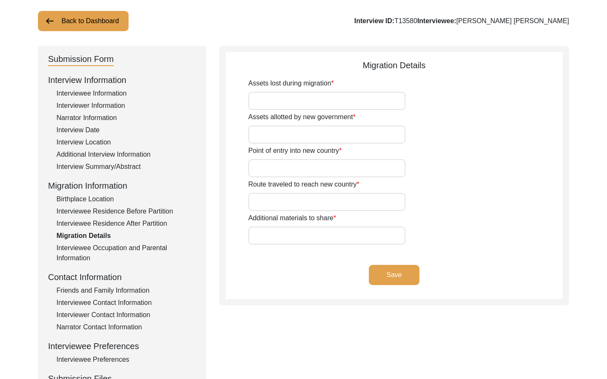
scroll to position [47, 0]
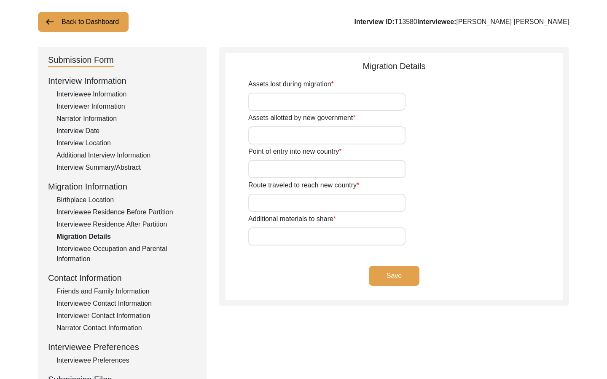
click at [116, 245] on div "Interviewee Occupation and Parental Information" at bounding box center [127, 254] width 140 height 20
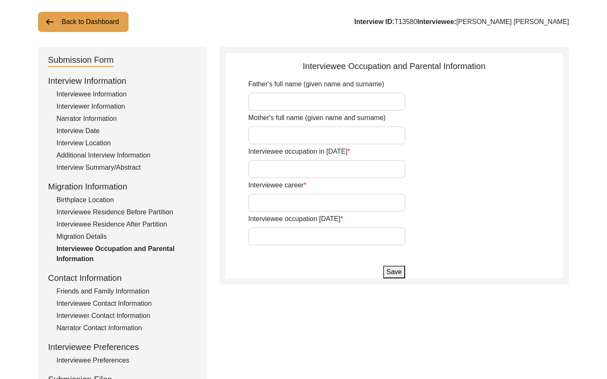
type input "Child"
type input "started as a Lower Division Clerk in Agriculture Department of Madhya Pradesh S…"
type input "Retired. He manages the organization of accounts files in his son's office in […"
click at [103, 241] on div "Migration Details" at bounding box center [127, 237] width 140 height 10
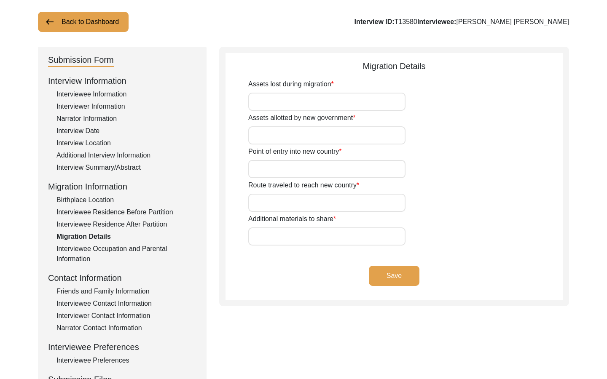
click at [110, 226] on div "Interviewee Residence After Partition" at bounding box center [127, 225] width 140 height 10
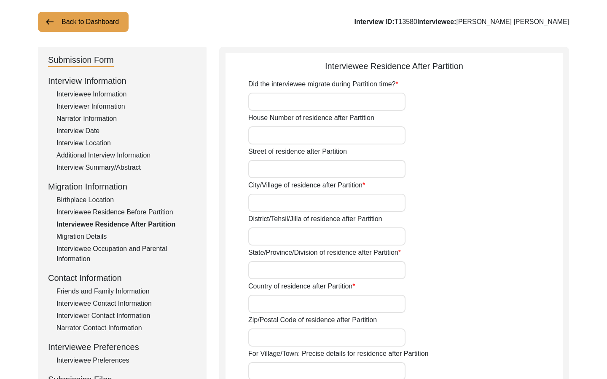
type input "Yes"
type input "Bairagarh"
type input "Bhopal"
type input "[GEOGRAPHIC_DATA]"
type input "Republic of [GEOGRAPHIC_DATA]"
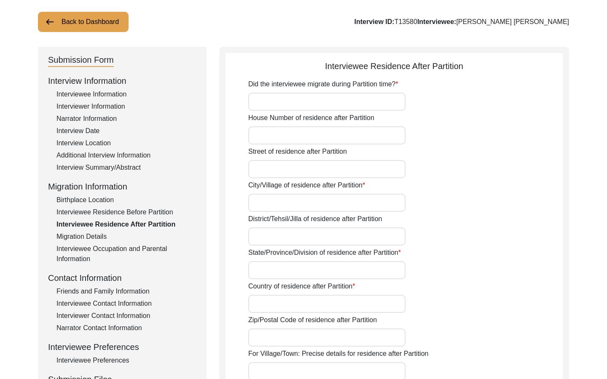
type input "[GEOGRAPHIC_DATA], [GEOGRAPHIC_DATA], [GEOGRAPHIC_DATA], [GEOGRAPHIC_DATA]"
type input "23.2792° N"
type input "77.3336° E"
click at [102, 242] on div "Migration Details" at bounding box center [127, 237] width 140 height 10
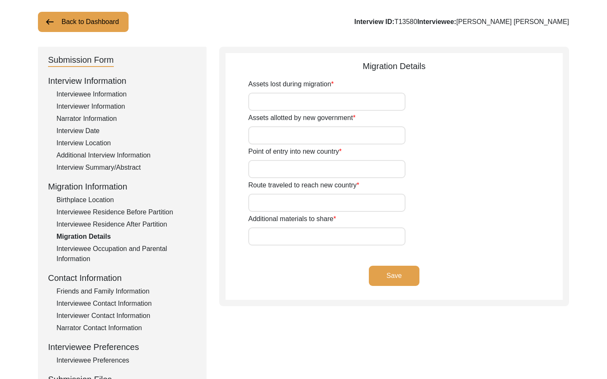
click at [305, 100] on input "Assets lost during migration" at bounding box center [326, 102] width 157 height 18
type input "Land, domestci animals and house"
click at [284, 131] on input "Assets allotted by new government" at bounding box center [326, 135] width 157 height 18
type input "C"
type input "Did not take claim property"
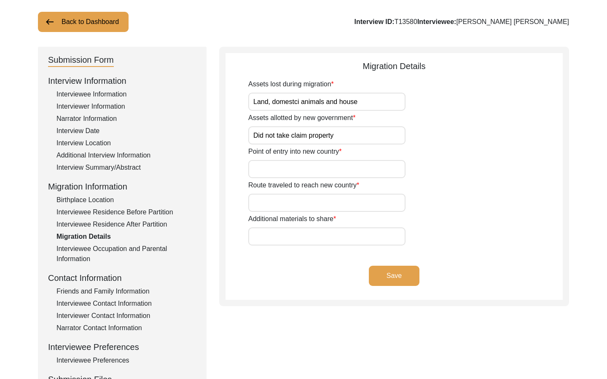
click at [279, 169] on input "Point of entry into new country" at bounding box center [326, 169] width 157 height 18
type input "Through [GEOGRAPHIC_DATA]"
click at [304, 203] on input "Route traveled to reach new country" at bounding box center [326, 203] width 157 height 18
click at [302, 206] on input "On ship from [GEOGRAPHIC_DATA] to [GEOGRAPHIC_DATA]" at bounding box center [326, 203] width 157 height 18
type input "On ship from [GEOGRAPHIC_DATA] to [GEOGRAPHIC_DATA]"
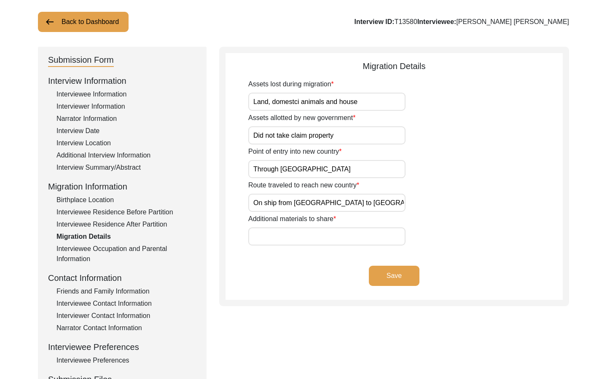
click at [386, 278] on button "Save" at bounding box center [394, 276] width 51 height 20
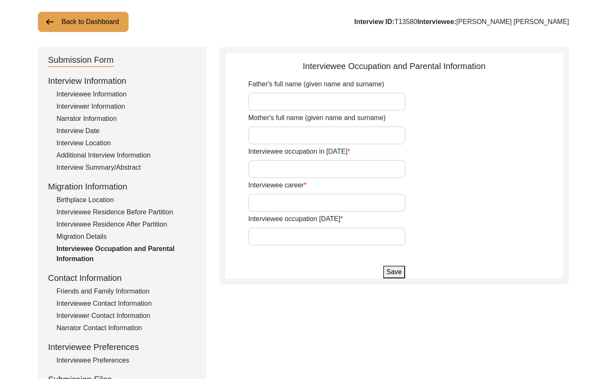
type input "Child"
type input "started as a Lower Division Clerk in Agriculture Department of Madhya Pradesh S…"
type input "Retired. He manages the organization of accounts files in his son's office in […"
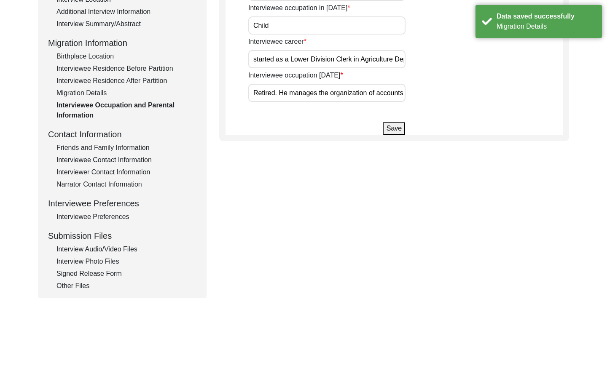
scroll to position [230, 0]
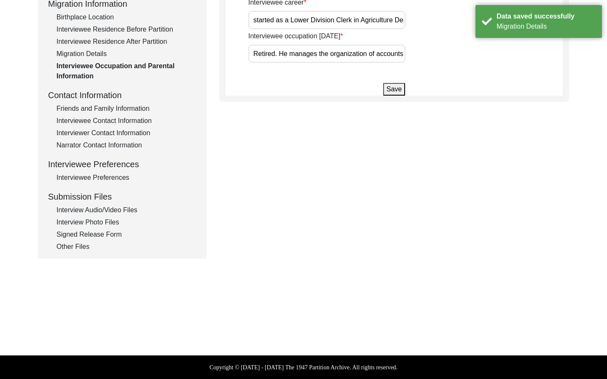
click at [138, 32] on div "Interviewee Residence Before Partition" at bounding box center [127, 29] width 140 height 10
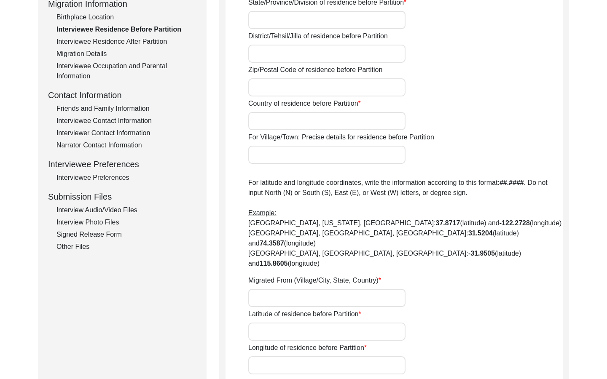
type input "Village [PERSON_NAME]"
type input "Sindh"
type input "[PERSON_NAME]"
type input "Undivided [GEOGRAPHIC_DATA] (Now [GEOGRAPHIC_DATA])"
type input "[PERSON_NAME], [PERSON_NAME], [GEOGRAPHIC_DATA]"
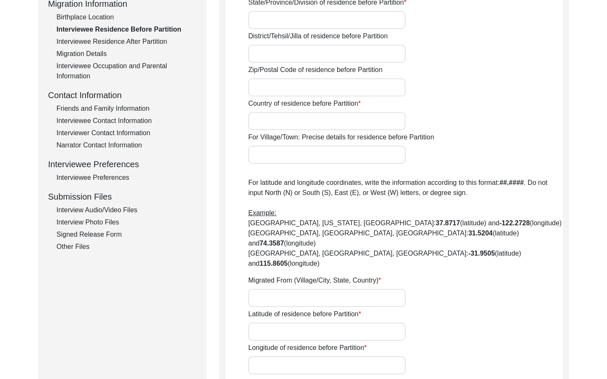
type input "26.9427° N"
type input "68.1163° E"
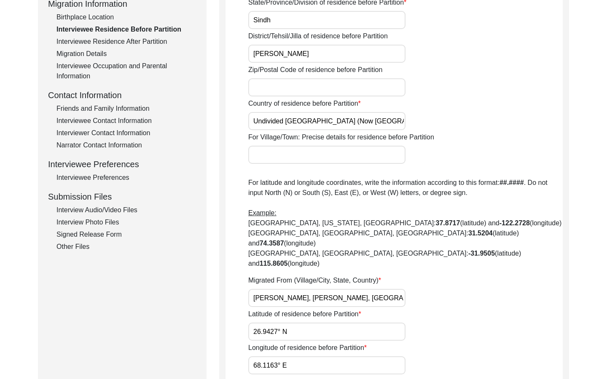
click at [106, 15] on div "Birthplace Location" at bounding box center [127, 17] width 140 height 10
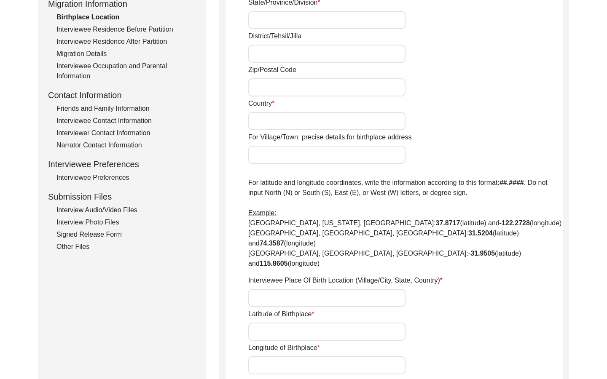
type input "Khar"
type input "[PERSON_NAME]"
type input "Undivided [GEOGRAPHIC_DATA]"
type input "26.9427° N"
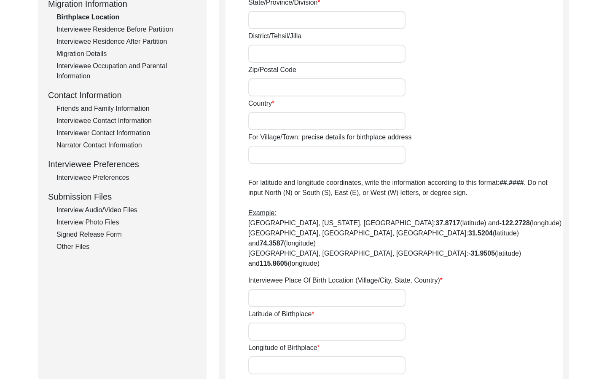
type input "68.1163° E"
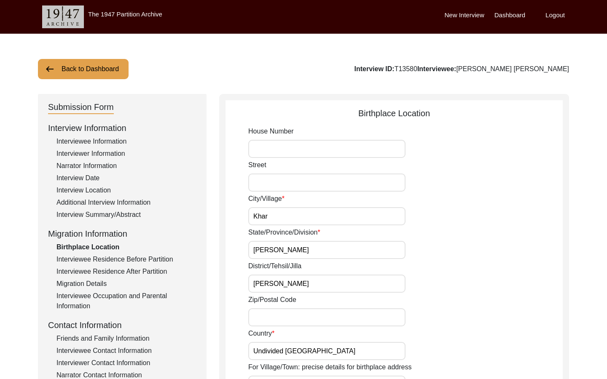
click at [81, 68] on button "Back to Dashboard" at bounding box center [83, 69] width 91 height 20
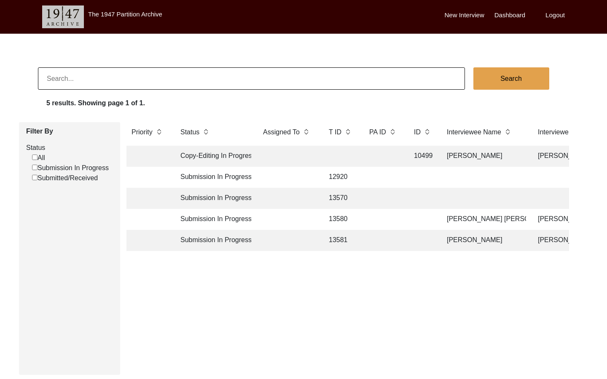
click at [202, 238] on td "Submission In Progress" at bounding box center [213, 240] width 76 height 21
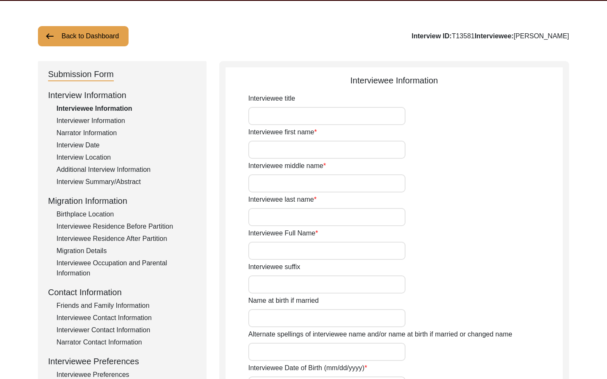
type input "[PERSON_NAME]"
type input "[DATE]"
type input "81"
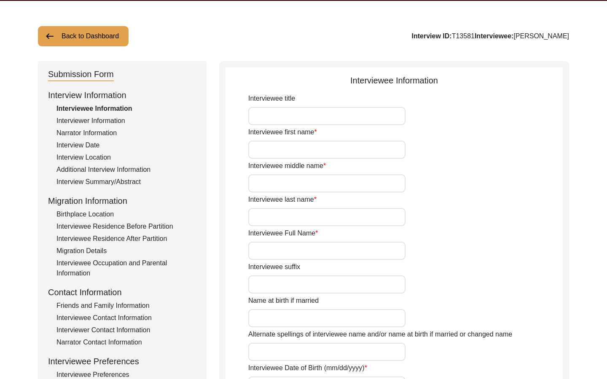
type input "[DEMOGRAPHIC_DATA]"
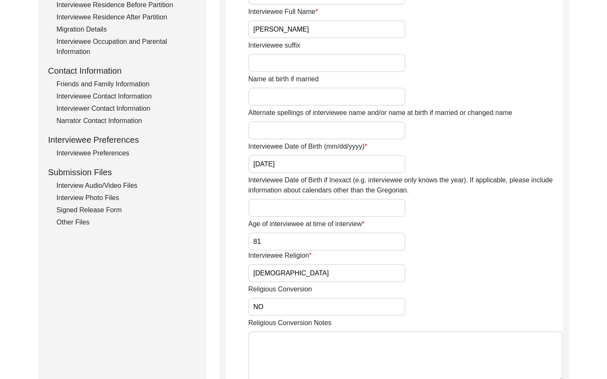
click at [136, 186] on div "Interview Audio/Video Files" at bounding box center [127, 186] width 140 height 10
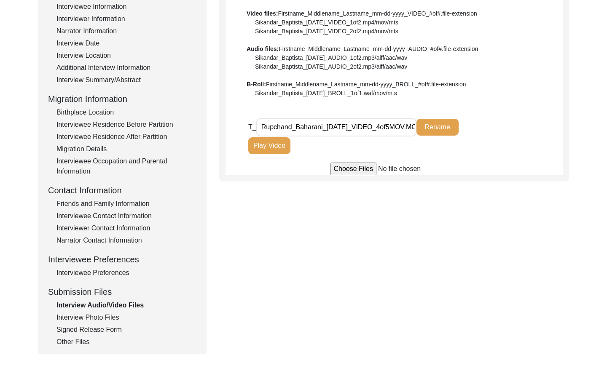
scroll to position [133, 0]
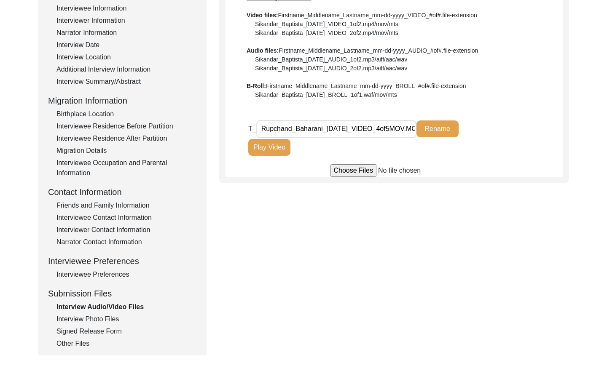
click at [366, 130] on input "Rupchand_Baharani_[DATE]_VIDEO_4of5MOV.MOV" at bounding box center [336, 129] width 160 height 18
click at [355, 176] on input "file" at bounding box center [395, 170] width 128 height 13
click at [406, 129] on input "Rupchand_Baharani_[DATE]_VIDEO_4of5MOV.MOV" at bounding box center [336, 129] width 160 height 18
click at [421, 223] on div "Submission Form Interview Information Interviewee Information Interviewer Infor…" at bounding box center [303, 158] width 531 height 395
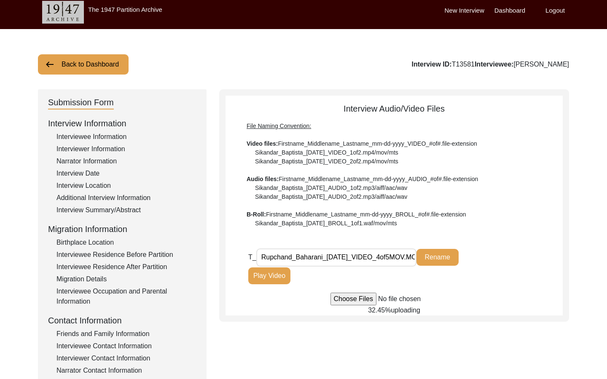
scroll to position [0, 0]
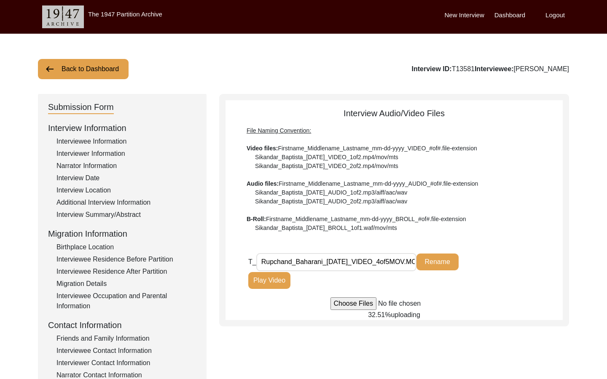
click at [104, 66] on button "Back to Dashboard" at bounding box center [83, 69] width 91 height 20
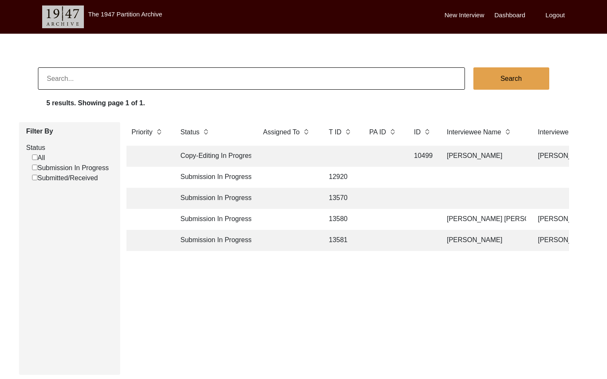
click at [207, 217] on td "Submission In Progress" at bounding box center [213, 219] width 76 height 21
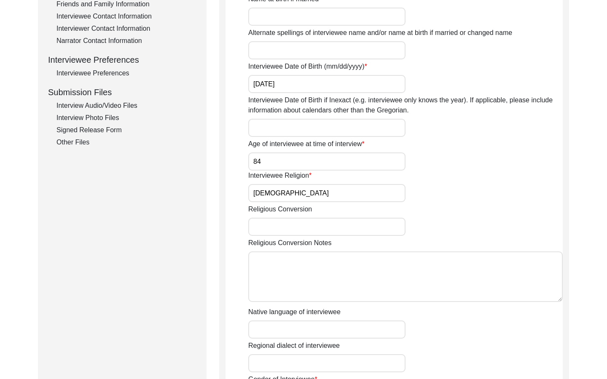
scroll to position [291, 0]
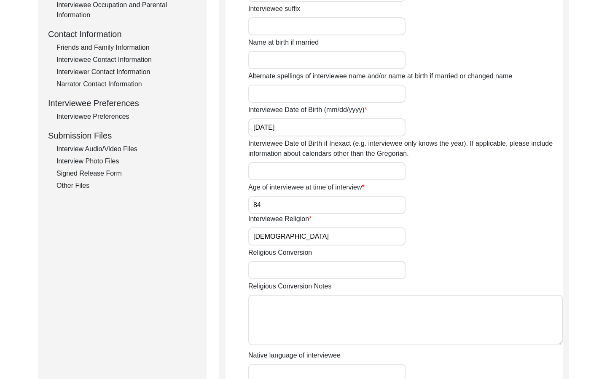
click at [109, 150] on div "Interview Audio/Video Files" at bounding box center [127, 149] width 140 height 10
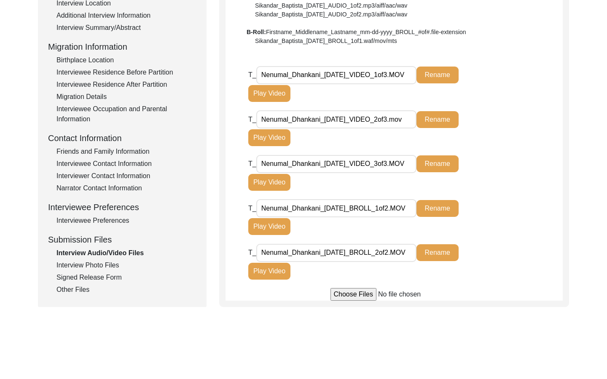
scroll to position [186, 0]
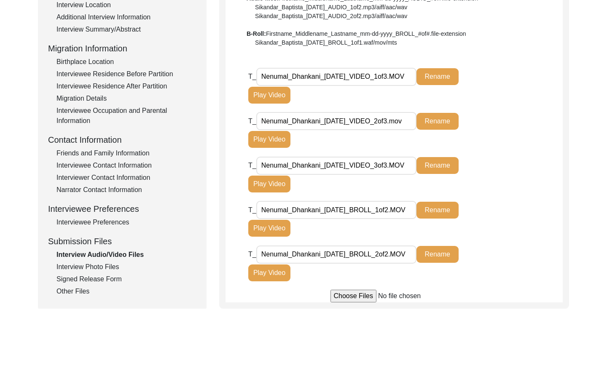
click at [273, 143] on button "Play Video" at bounding box center [269, 139] width 42 height 17
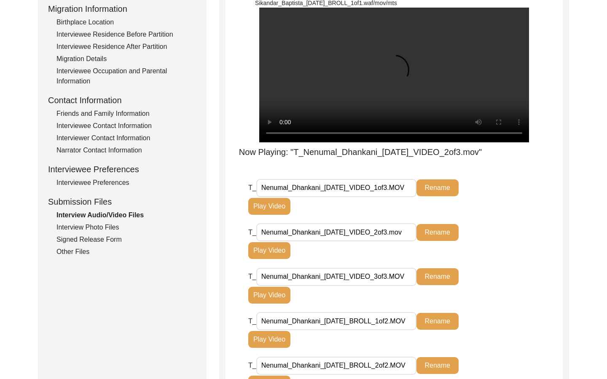
scroll to position [226, 0]
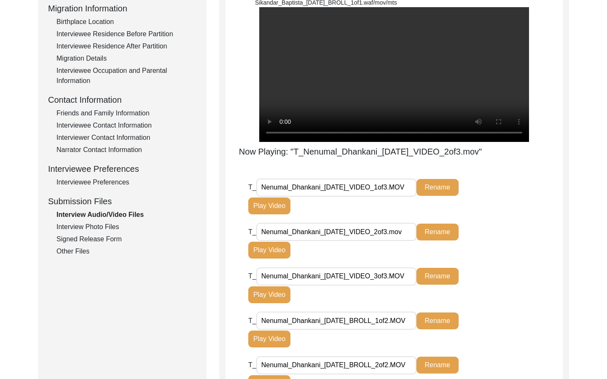
click at [273, 304] on button "Play Video" at bounding box center [269, 295] width 42 height 17
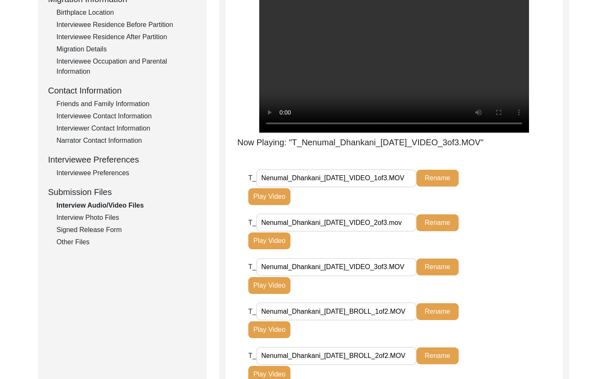
scroll to position [236, 0]
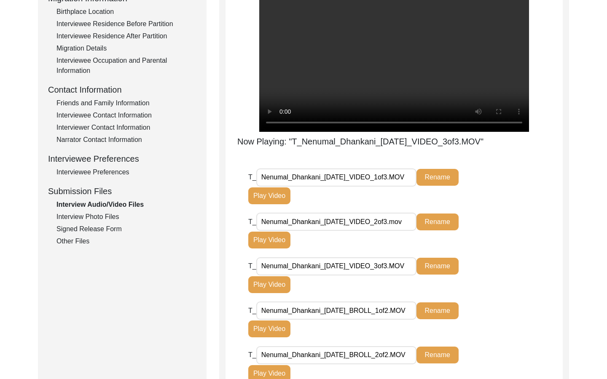
click at [282, 249] on button "Play Video" at bounding box center [269, 240] width 42 height 17
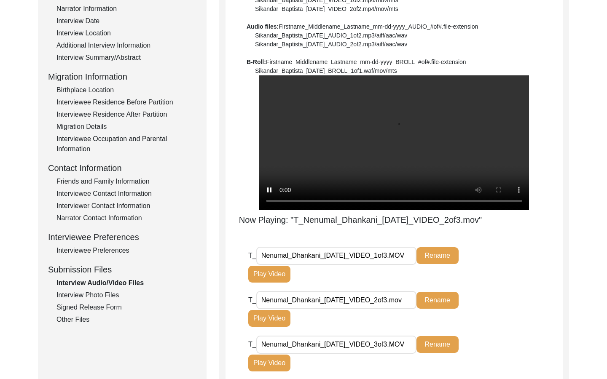
scroll to position [159, 0]
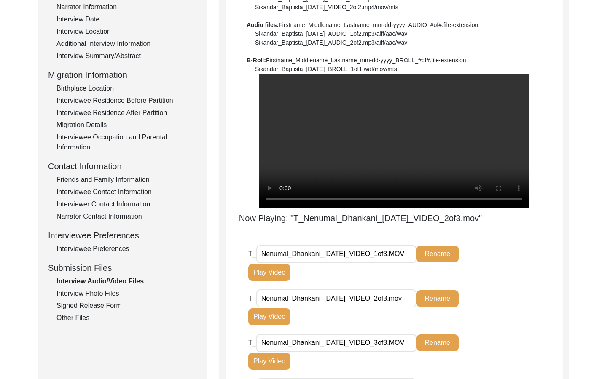
click at [111, 295] on div "Interview Photo Files" at bounding box center [127, 294] width 140 height 10
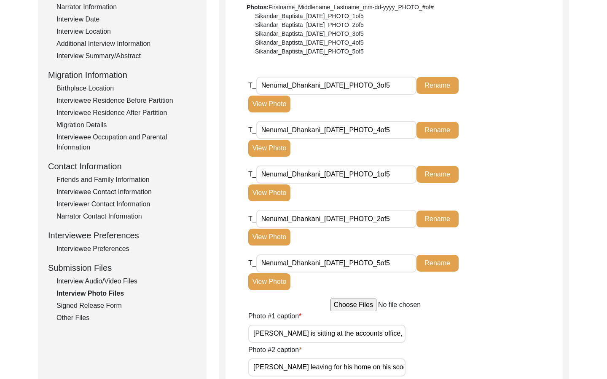
click at [109, 304] on div "Signed Release Form" at bounding box center [127, 306] width 140 height 10
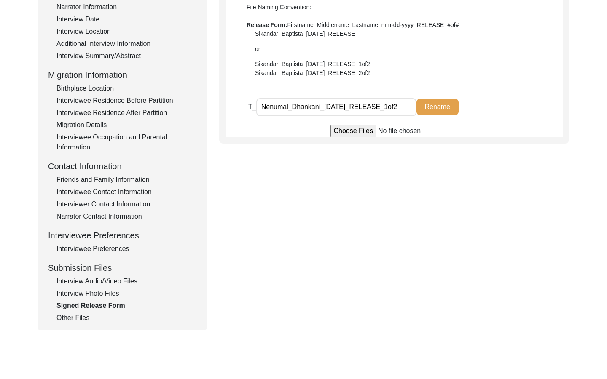
click at [84, 304] on div "Other Files" at bounding box center [127, 318] width 140 height 10
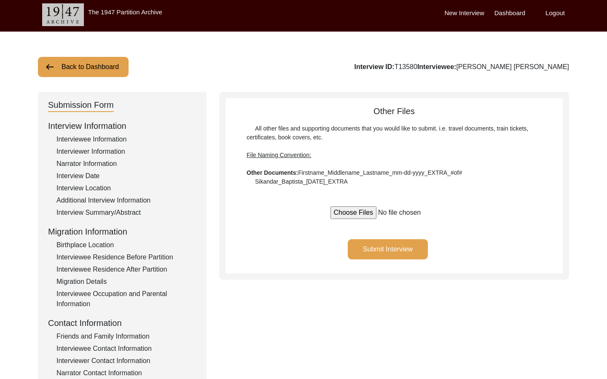
scroll to position [0, 0]
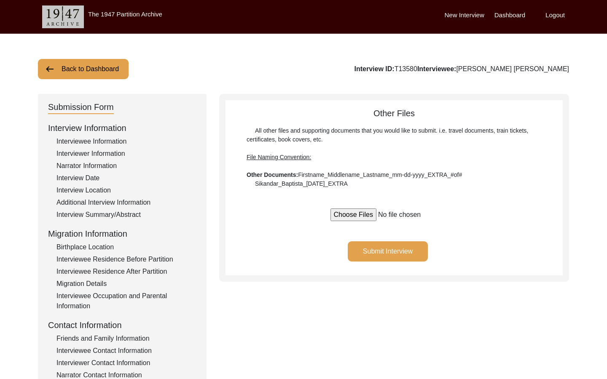
click at [112, 67] on button "Back to Dashboard" at bounding box center [83, 69] width 91 height 20
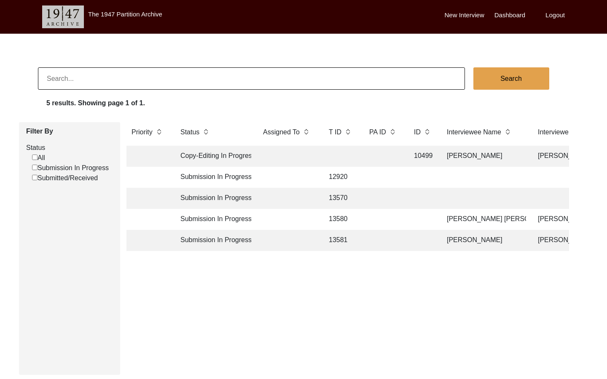
click at [205, 241] on td "Submission In Progress" at bounding box center [213, 240] width 76 height 21
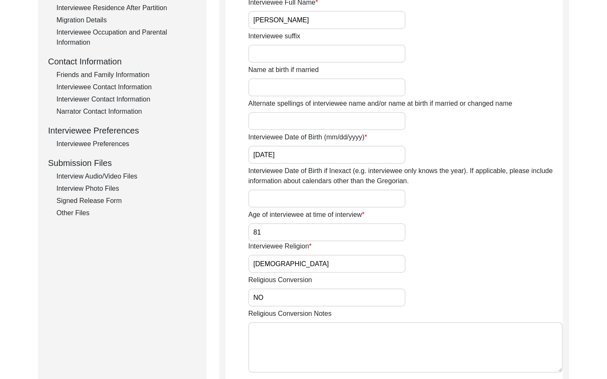
scroll to position [262, 0]
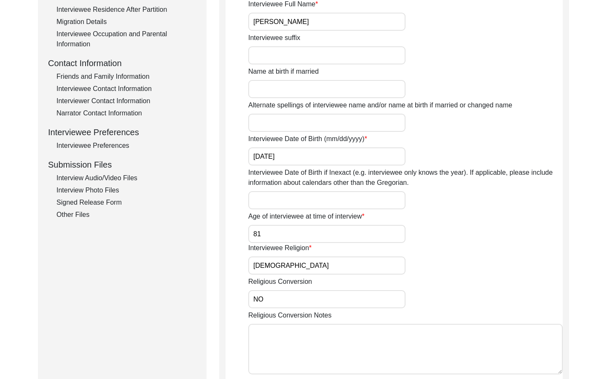
click at [115, 202] on div "Signed Release Form" at bounding box center [127, 203] width 140 height 10
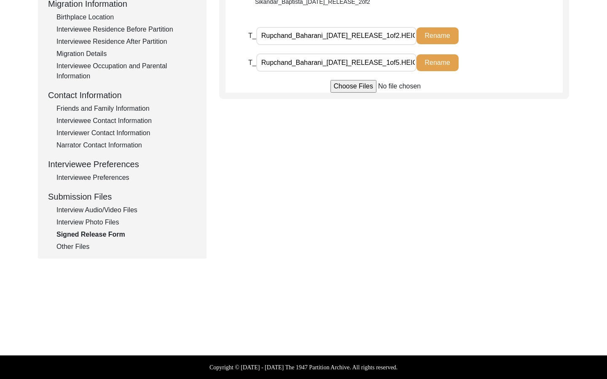
click at [109, 222] on div "Interview Photo Files" at bounding box center [127, 223] width 140 height 10
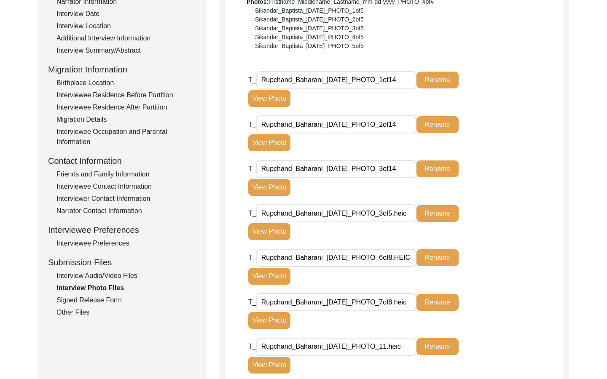
scroll to position [164, 0]
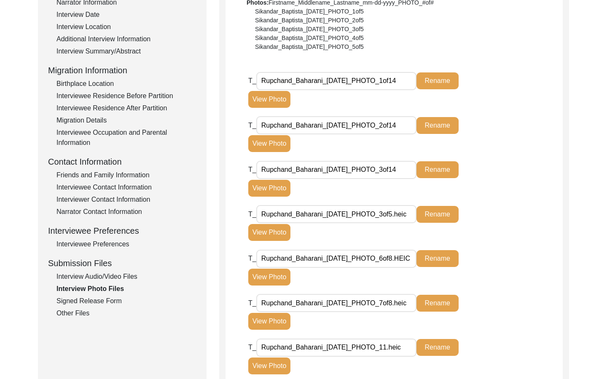
click at [116, 276] on div "Interview Audio/Video Files" at bounding box center [127, 277] width 140 height 10
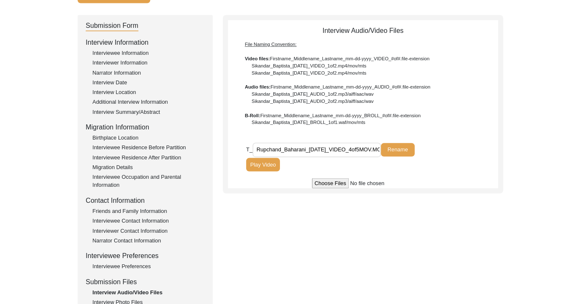
scroll to position [73, 0]
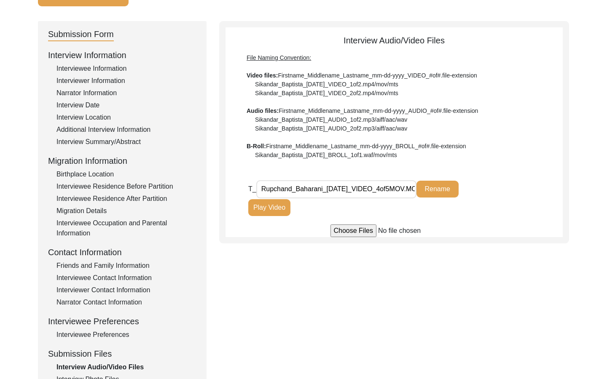
click at [350, 232] on input "file" at bounding box center [395, 231] width 128 height 13
click at [359, 191] on input "Rupchand_Baharani_[DATE]_VIDEO_4of5MOV.MOV" at bounding box center [336, 189] width 160 height 18
click at [356, 233] on input "file" at bounding box center [395, 231] width 128 height 13
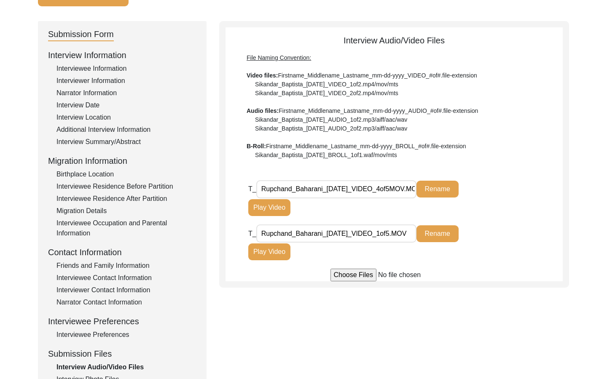
click at [352, 276] on input "file" at bounding box center [395, 275] width 128 height 13
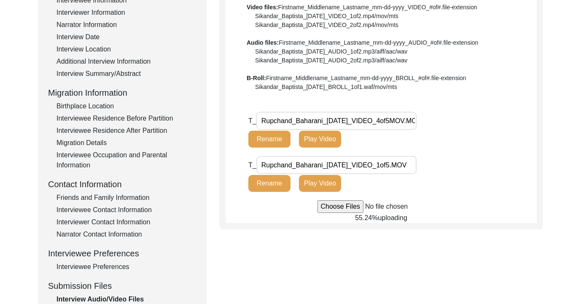
scroll to position [211, 0]
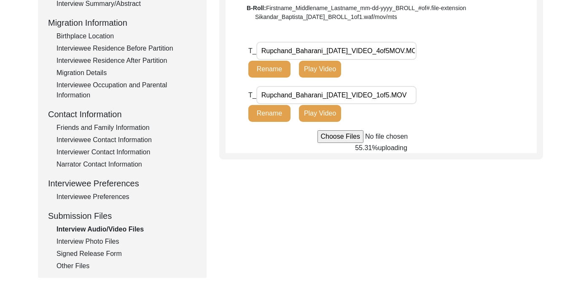
click at [113, 244] on div "Interview Photo Files" at bounding box center [127, 242] width 140 height 10
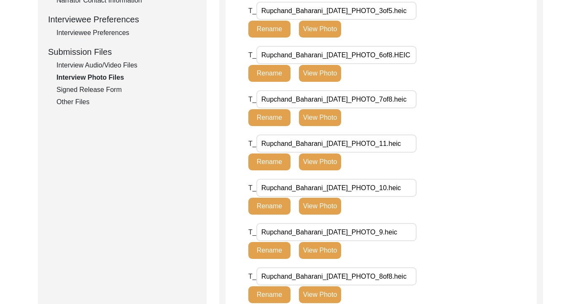
scroll to position [378, 0]
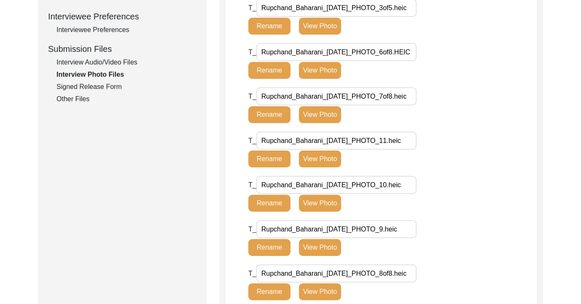
click at [325, 160] on button "View Photo" at bounding box center [320, 159] width 42 height 17
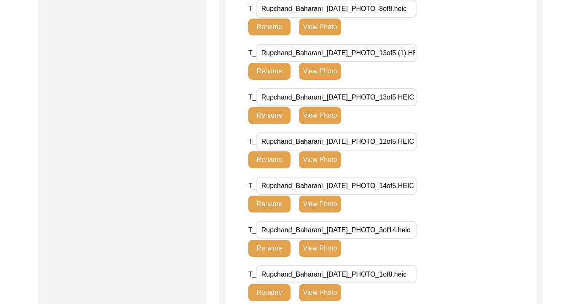
scroll to position [669, 0]
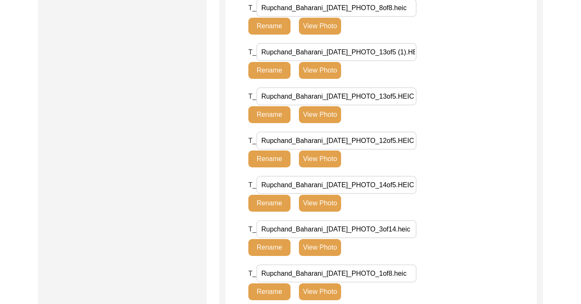
click at [317, 160] on button "View Photo" at bounding box center [320, 159] width 42 height 17
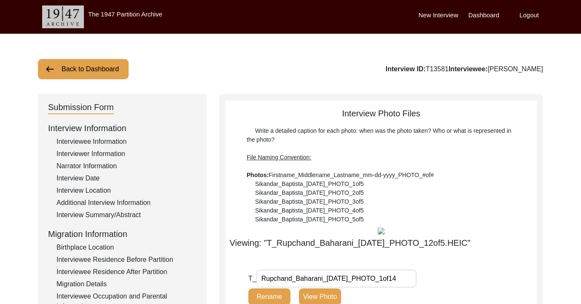
click at [110, 75] on button "Back to Dashboard" at bounding box center [83, 69] width 91 height 20
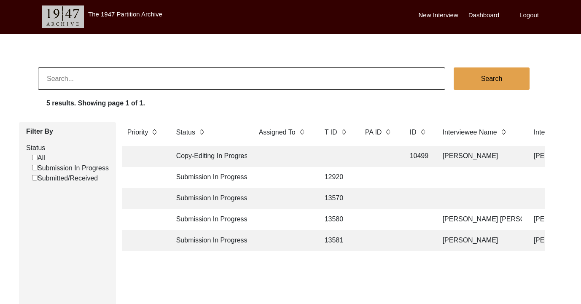
click at [219, 157] on td "Copy-Editing In Progress" at bounding box center [209, 156] width 76 height 21
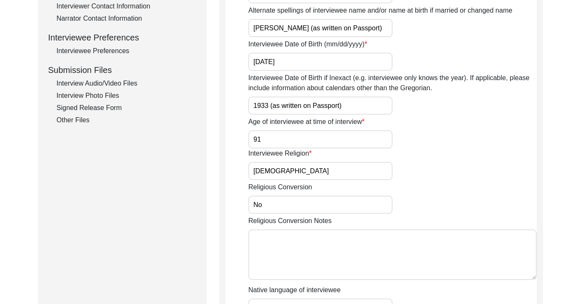
scroll to position [340, 0]
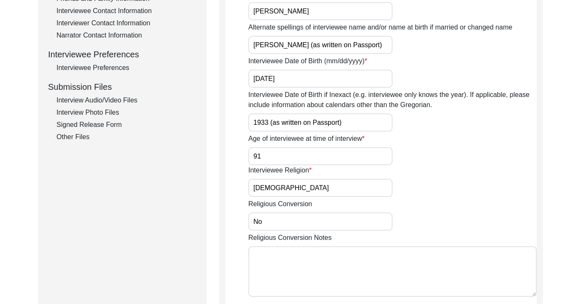
click at [88, 113] on div "Interview Photo Files" at bounding box center [127, 113] width 140 height 10
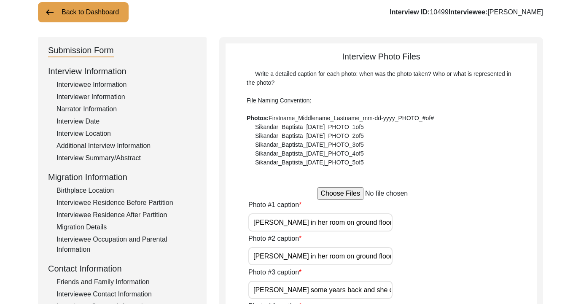
scroll to position [0, 0]
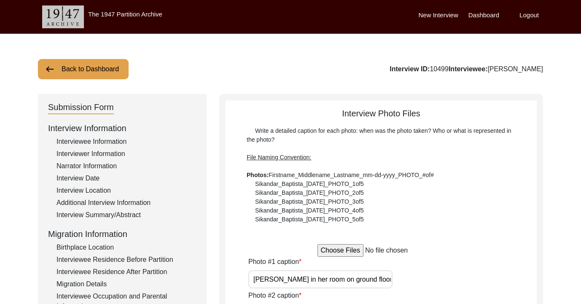
click at [295, 218] on div "Write a detailed caption for each photo: when was the photo taken? Who or what …" at bounding box center [381, 174] width 269 height 97
click at [335, 249] on input "file" at bounding box center [381, 250] width 128 height 13
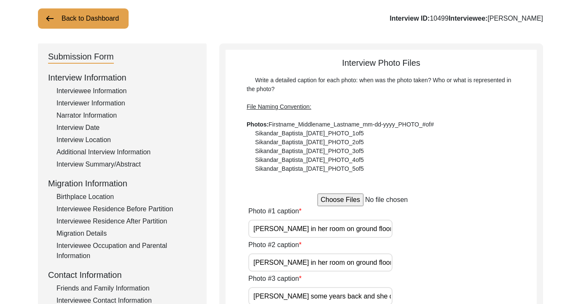
scroll to position [61, 0]
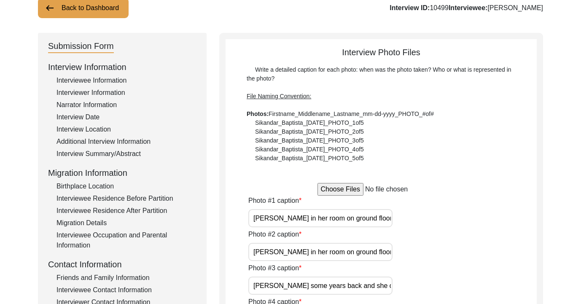
click at [119, 153] on div "Interview Summary/Abstract" at bounding box center [127, 154] width 140 height 10
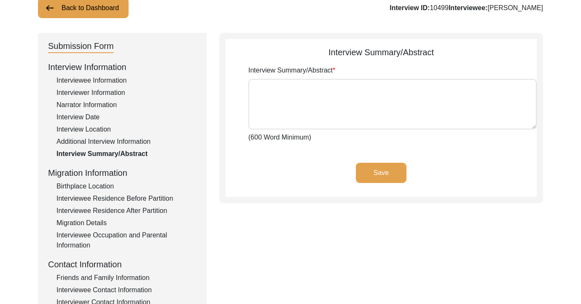
click at [309, 101] on textarea "Interview Summary/Abstract" at bounding box center [392, 104] width 288 height 51
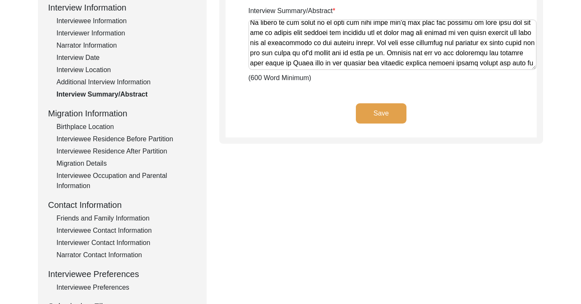
scroll to position [0, 0]
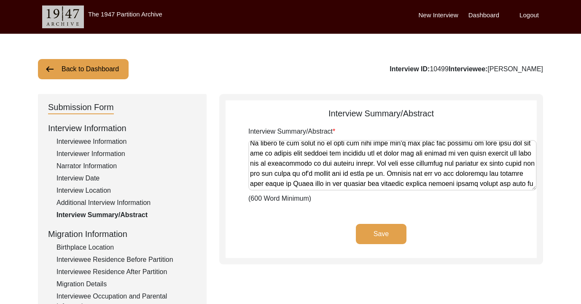
click at [80, 76] on button "Back to Dashboard" at bounding box center [83, 69] width 91 height 20
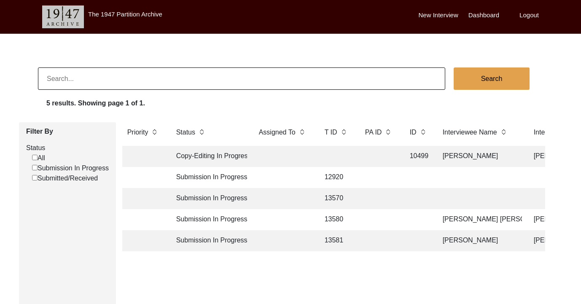
click at [223, 243] on td "Submission In Progress" at bounding box center [209, 240] width 76 height 21
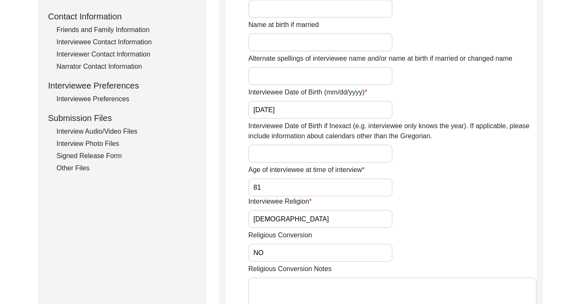
scroll to position [311, 0]
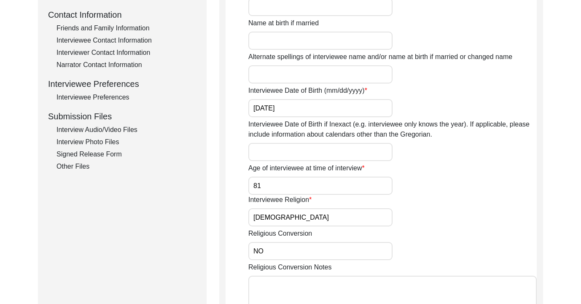
click at [101, 155] on div "Signed Release Form" at bounding box center [127, 154] width 140 height 10
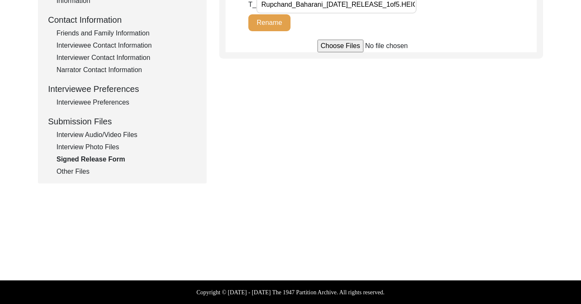
click at [102, 150] on div "Interview Photo Files" at bounding box center [127, 147] width 140 height 10
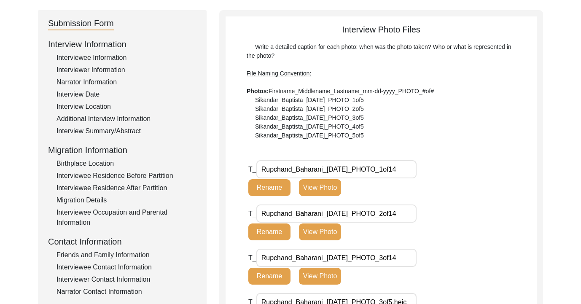
scroll to position [68, 0]
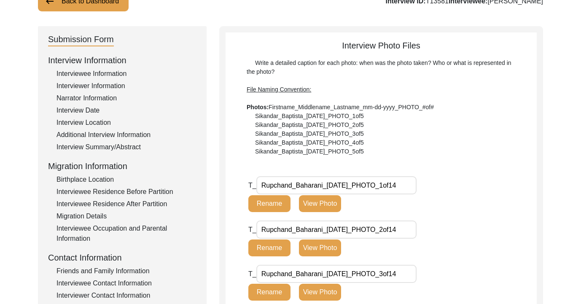
click at [358, 179] on input "Rupchand_Baharani_[DATE]_PHOTO_1of14" at bounding box center [336, 185] width 160 height 18
click at [390, 188] on input "Rupchand_Baharani_[DATE]_PHOTO_1of14" at bounding box center [336, 185] width 160 height 18
click at [410, 183] on input "Rupchand_Baharani_[DATE]_PHOTO_1of14" at bounding box center [336, 185] width 160 height 18
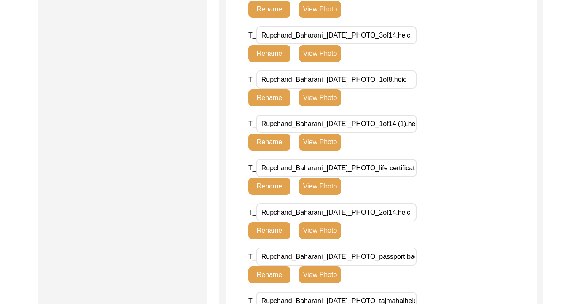
scroll to position [851, 0]
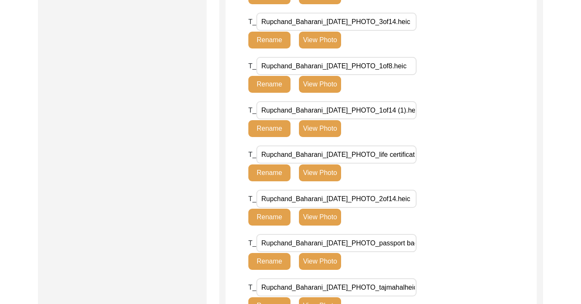
click at [406, 245] on page\ "Rupchand_Baharani_[DATE]_PHOTO_passport back page.HEIC" at bounding box center [336, 243] width 160 height 18
drag, startPoint x: 397, startPoint y: 244, endPoint x: 338, endPoint y: 244, distance: 58.6
click at [338, 244] on page\ "Rupchand_Baharani_[DATE]_PHOTO_passport back page.HEIC" at bounding box center [336, 243] width 160 height 18
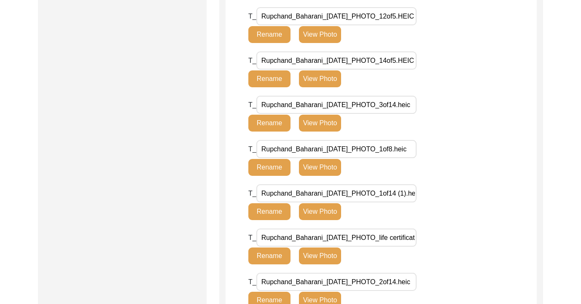
scroll to position [0, 0]
click at [398, 105] on input "Rupchand_Baharani_[DATE]_PHOTO_3of14.heic" at bounding box center [336, 105] width 160 height 18
click at [408, 105] on input "Rupchand_Baharani_[DATE]_PHOTO_1of14.heic" at bounding box center [336, 105] width 160 height 18
drag, startPoint x: 410, startPoint y: 105, endPoint x: 420, endPoint y: 105, distance: 9.7
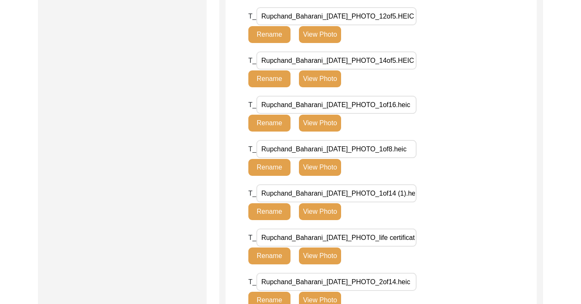
click at [420, 105] on div "T_ Rupchand_Baharani_[DATE]_PHOTO_1of16.heic Rename View Photo" at bounding box center [349, 114] width 202 height 36
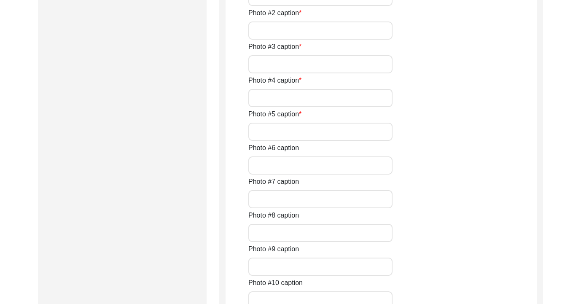
scroll to position [1364, 0]
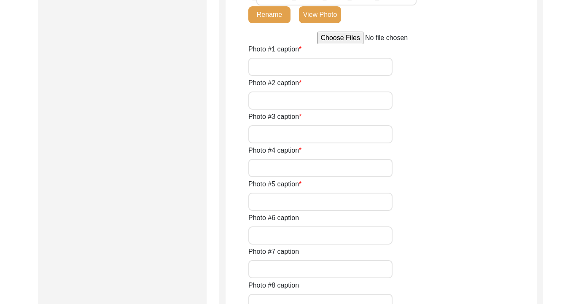
click at [334, 67] on input "Photo #1 caption" at bounding box center [320, 67] width 144 height 18
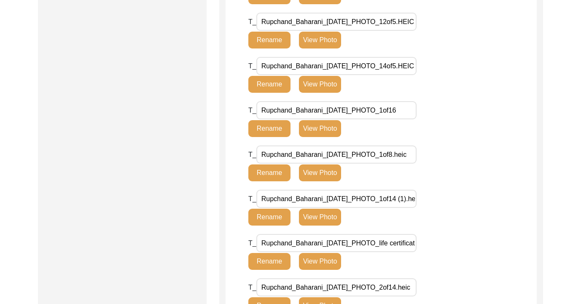
scroll to position [753, 0]
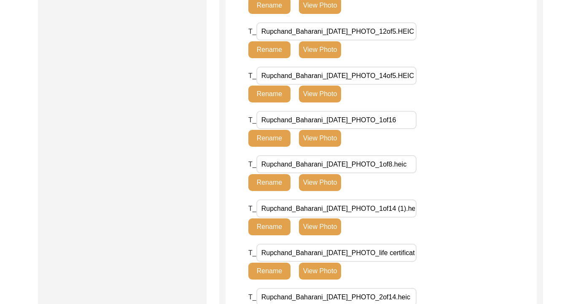
click at [316, 145] on button "View Photo" at bounding box center [320, 138] width 42 height 17
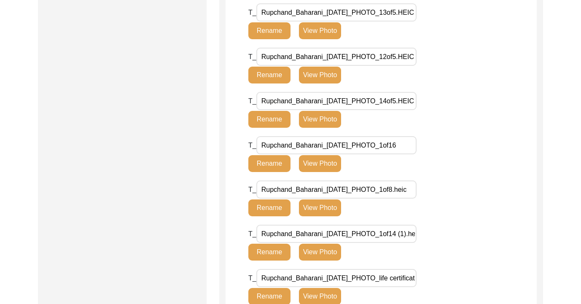
click at [317, 128] on button "View Photo" at bounding box center [320, 119] width 42 height 17
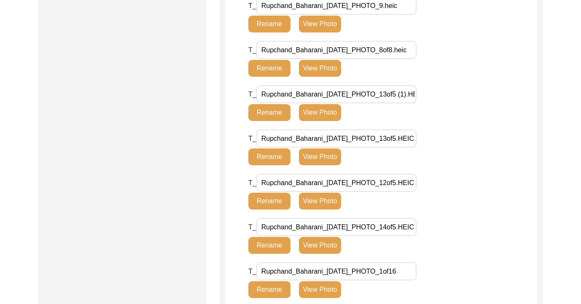
scroll to position [619, 0]
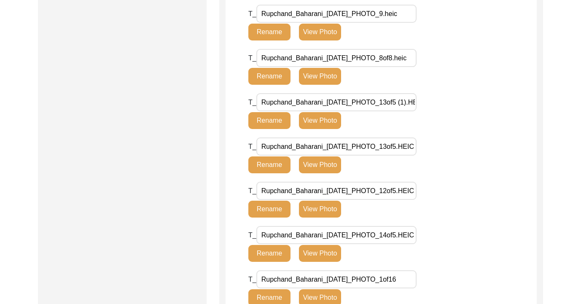
click at [320, 91] on div "T_ Rupchand_Baharani_[DATE]_PHOTO_8of8.heic Rename View Photo" at bounding box center [349, 70] width 202 height 42
click at [319, 85] on button "View Photo" at bounding box center [320, 76] width 42 height 17
drag, startPoint x: 318, startPoint y: 83, endPoint x: 317, endPoint y: 79, distance: 4.7
click at [318, 81] on button "View Photo" at bounding box center [320, 76] width 42 height 17
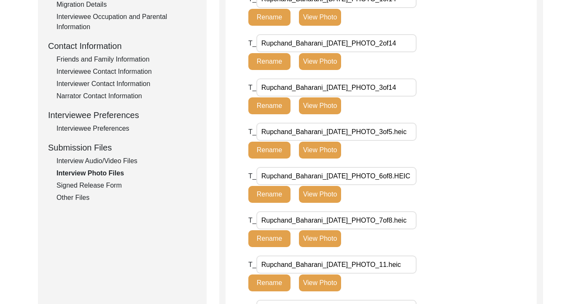
scroll to position [0, 0]
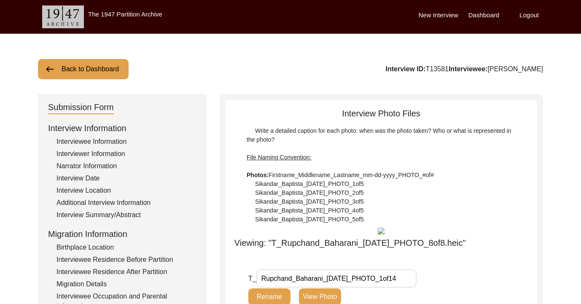
click at [384, 232] on img at bounding box center [381, 231] width 7 height 7
click at [383, 232] on img at bounding box center [381, 231] width 7 height 7
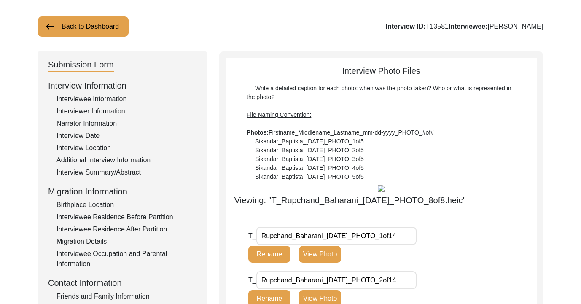
click at [382, 232] on input "Rupchand_Baharani_[DATE]_PHOTO_1of14" at bounding box center [336, 236] width 160 height 18
click at [382, 188] on img at bounding box center [381, 188] width 7 height 7
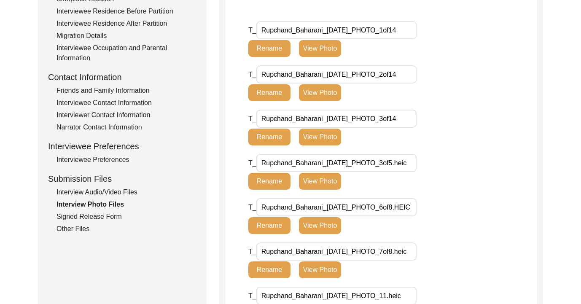
scroll to position [261, 0]
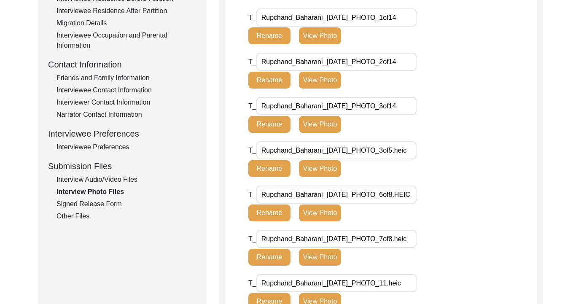
click at [378, 145] on input "Rupchand_Baharani_[DATE]_PHOTO_3of5.heic" at bounding box center [336, 150] width 160 height 18
click at [391, 152] on input "Rupchand_Baharani_[DATE]_PHOTO_3of5.heic" at bounding box center [336, 150] width 160 height 18
drag, startPoint x: 394, startPoint y: 151, endPoint x: 404, endPoint y: 152, distance: 10.2
click at [404, 152] on input "Rupchand_Baharani_[DATE]_PHOTO_3of5.heic" at bounding box center [336, 150] width 160 height 18
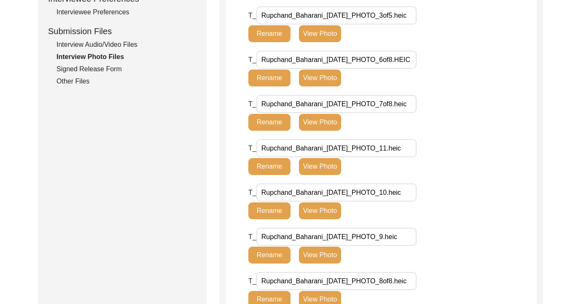
scroll to position [396, 0]
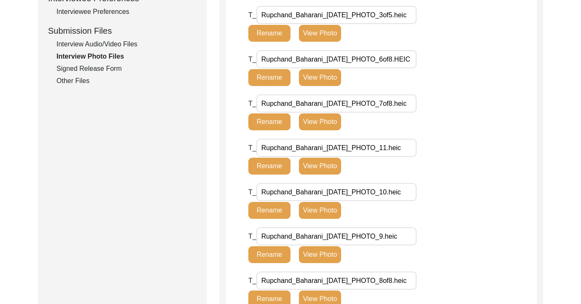
click at [311, 122] on button "View Photo" at bounding box center [320, 121] width 42 height 17
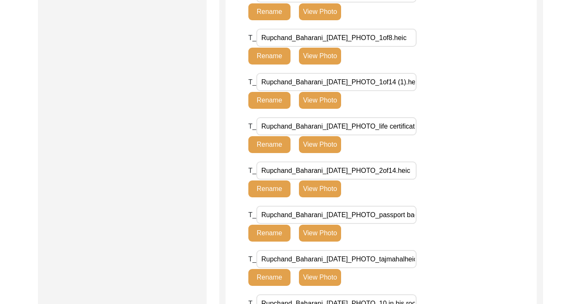
scroll to position [0, 54]
click at [397, 219] on page\ "Rupchand_Baharani_[DATE]_PHOTO_passport back page.HEIC" at bounding box center [336, 215] width 160 height 18
click at [422, 228] on div "T_ Rupchand_Baharani_[DATE]_PHOTO_passport back page.HEIC Rename View Photo" at bounding box center [349, 224] width 202 height 36
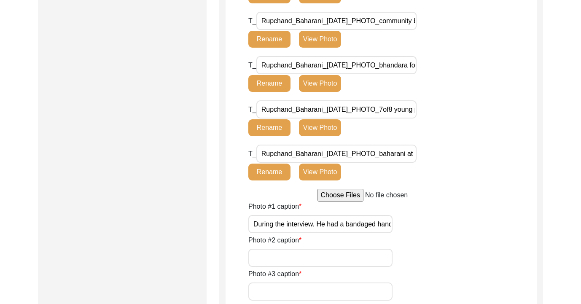
scroll to position [1215, 0]
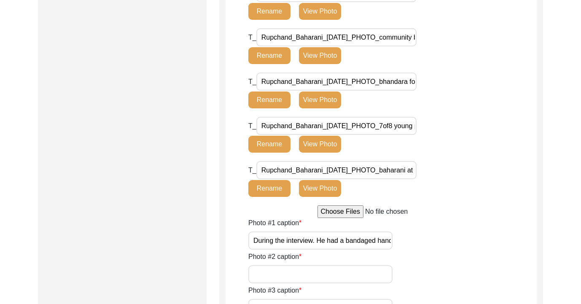
click at [376, 126] on photo\ "Rupchand_Baharani_[DATE]_PHOTO_7of8 young photo.heic" at bounding box center [336, 126] width 160 height 18
drag, startPoint x: 379, startPoint y: 79, endPoint x: 430, endPoint y: 88, distance: 51.4
click at [430, 88] on div "T_ Rupchand_Baharani_[DATE]_PHOTO_bhandara food (1).HEIC Rename View Photo" at bounding box center [349, 91] width 202 height 36
drag, startPoint x: 385, startPoint y: 78, endPoint x: 339, endPoint y: 79, distance: 45.5
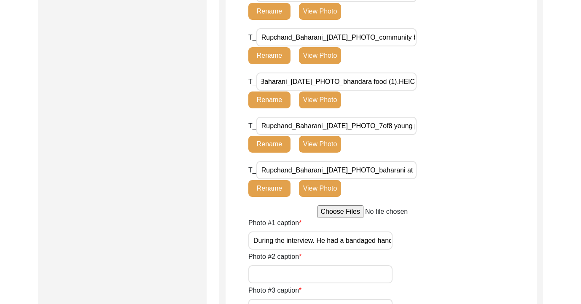
click at [339, 79] on \(1\)\ "Rupchand_Baharani_[DATE]_PHOTO_bhandara food (1).HEIC" at bounding box center [336, 82] width 160 height 18
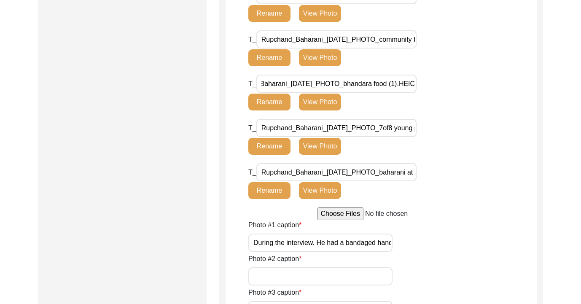
scroll to position [1211, 0]
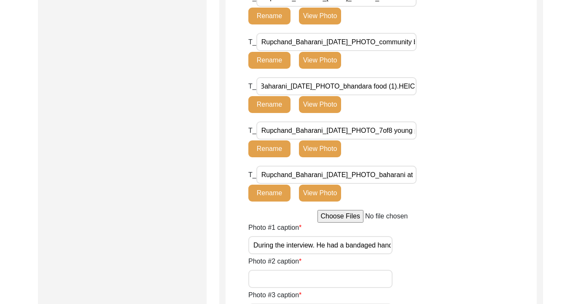
click at [422, 226] on div "Photo #1 caption During the interview. He had a bandaged hand as he had fallen …" at bounding box center [392, 239] width 288 height 32
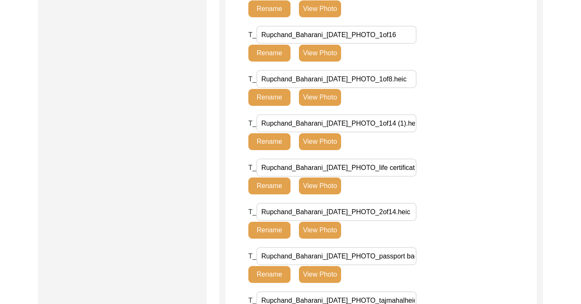
scroll to position [861, 0]
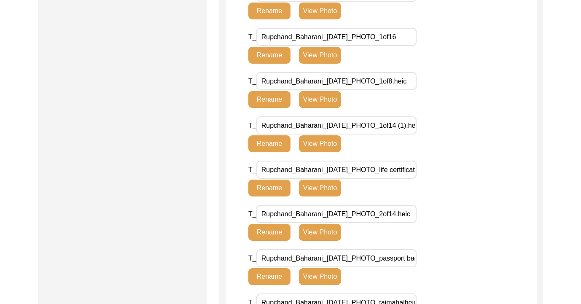
click at [319, 230] on button "View Photo" at bounding box center [320, 232] width 42 height 17
click at [336, 223] on input "Rupchand_Baharani_[DATE]_PHOTO_2of14.heic" at bounding box center [336, 214] width 160 height 18
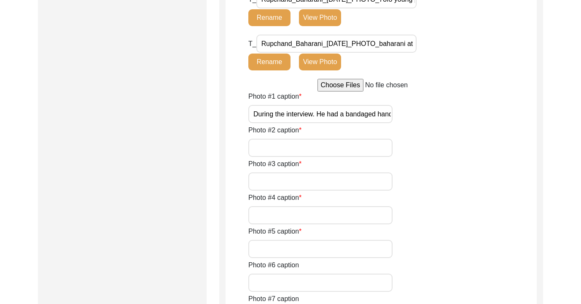
scroll to position [1382, 0]
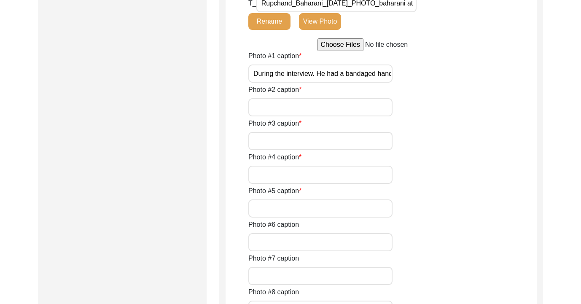
click at [333, 116] on input "Photo #2 caption" at bounding box center [320, 107] width 144 height 18
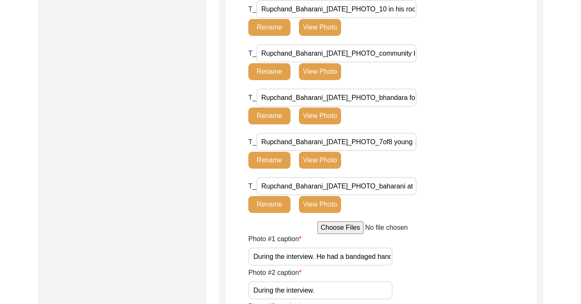
scroll to position [1175, 0]
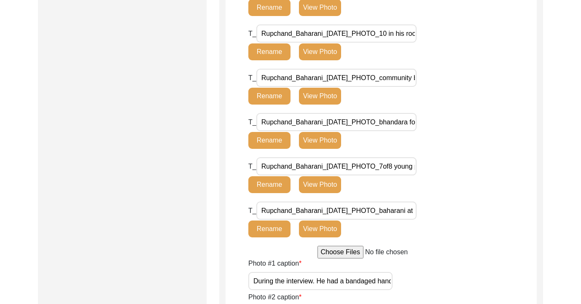
click at [392, 220] on dham\ "Rupchand_Baharani_[DATE]_PHOTO_baharani at talib dham.HEIC" at bounding box center [336, 211] width 160 height 18
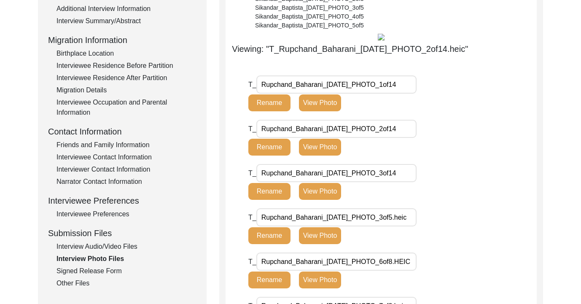
scroll to position [0, 0]
click at [118, 247] on div "Interview Audio/Video Files" at bounding box center [127, 247] width 140 height 10
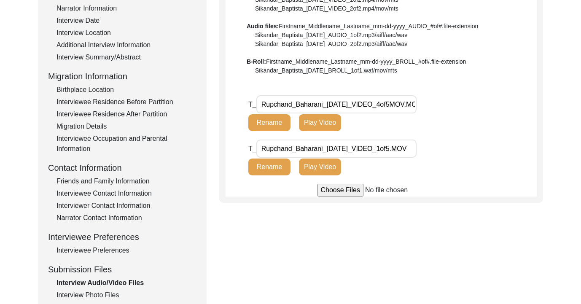
scroll to position [160, 0]
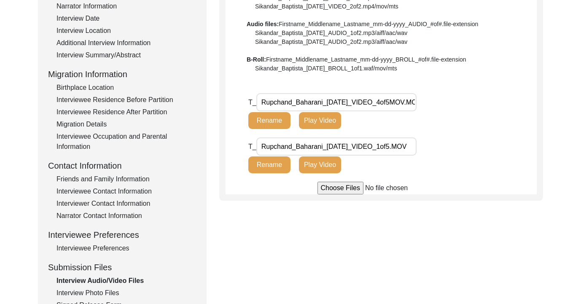
click at [340, 190] on input "file" at bounding box center [381, 188] width 128 height 13
